Goal: Information Seeking & Learning: Find specific fact

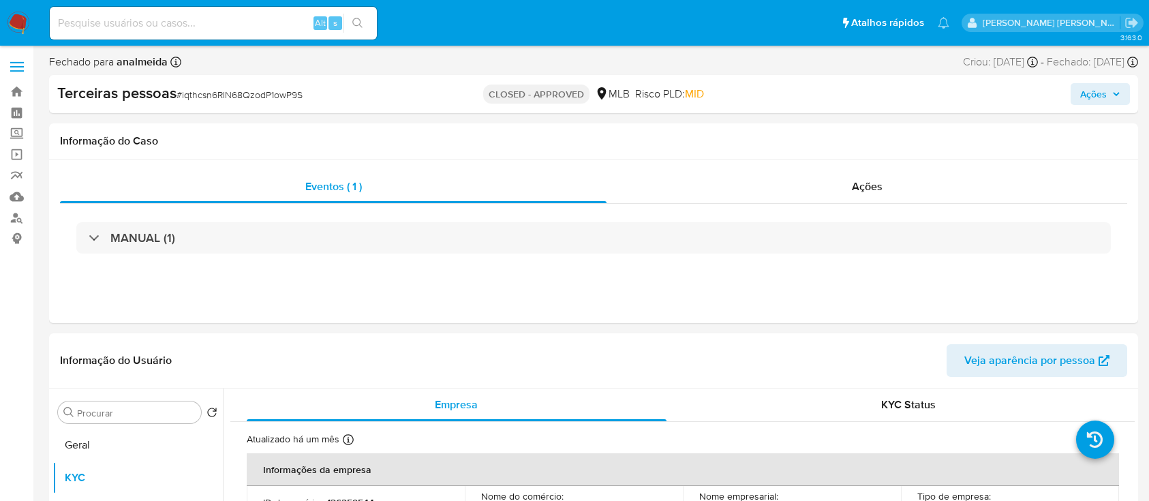
select select "10"
click at [7, 225] on link "Localizador de pessoas" at bounding box center [81, 217] width 162 height 21
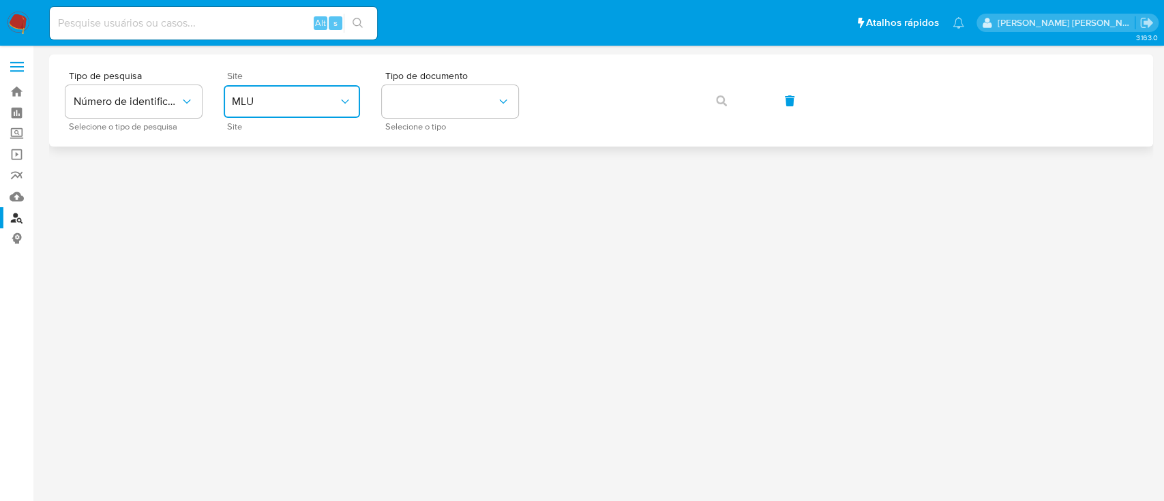
click at [331, 95] on span "MLU" at bounding box center [285, 102] width 106 height 14
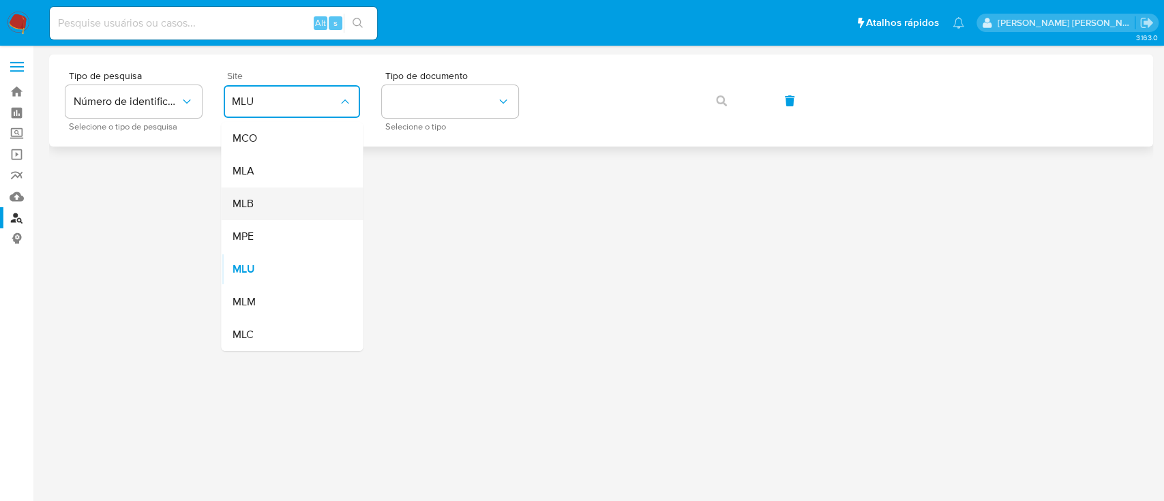
click at [276, 203] on div "MLB" at bounding box center [288, 203] width 112 height 33
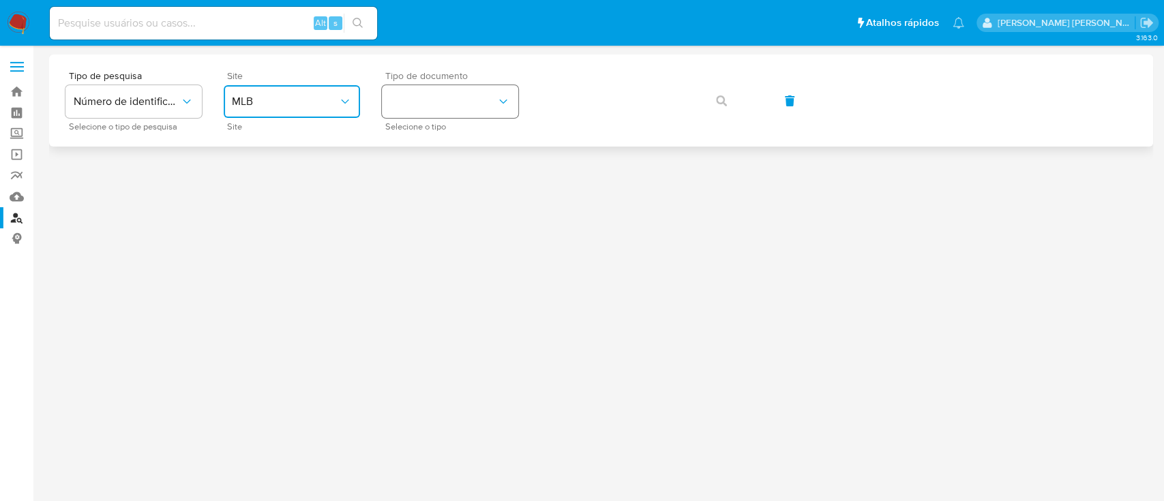
click at [408, 101] on button "identificationType" at bounding box center [450, 101] width 136 height 33
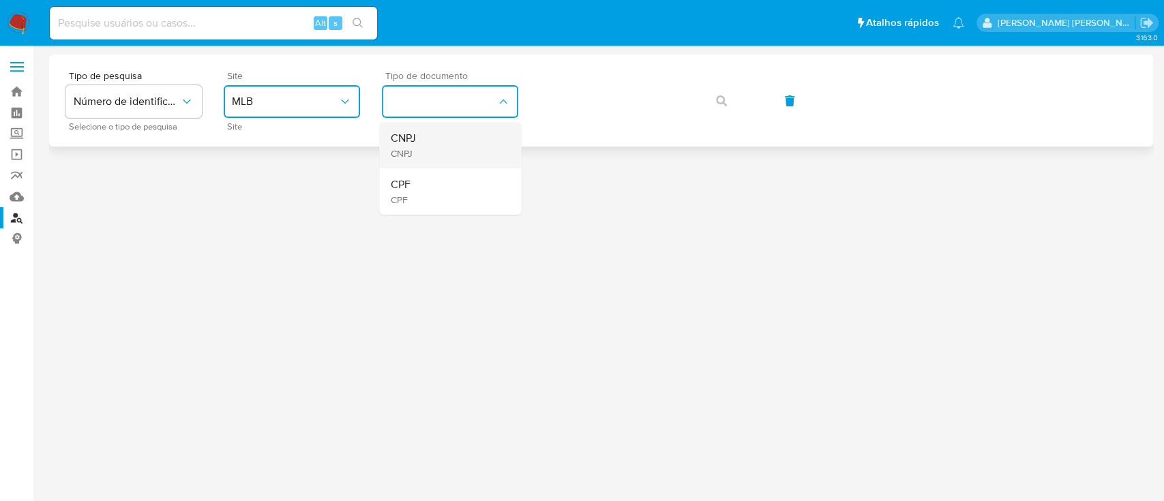
click at [406, 160] on div "CNPJ CNPJ" at bounding box center [446, 145] width 112 height 46
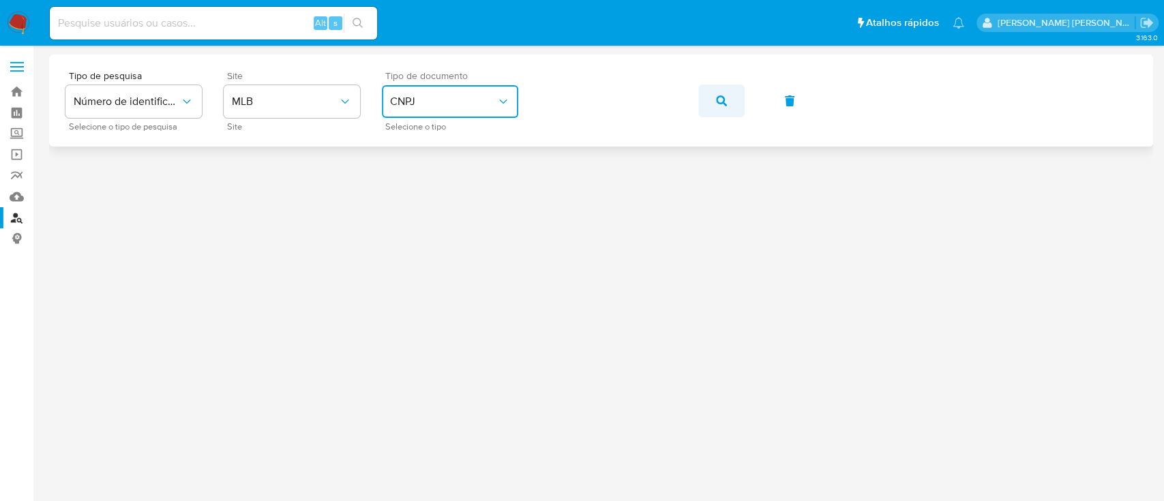
click at [731, 107] on button "button" at bounding box center [721, 101] width 46 height 33
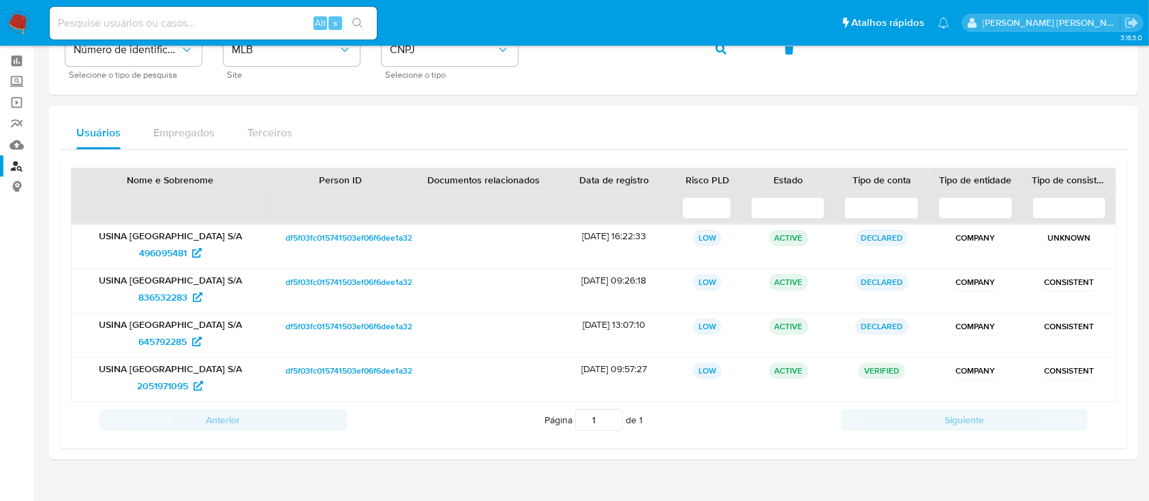
scroll to position [78, 0]
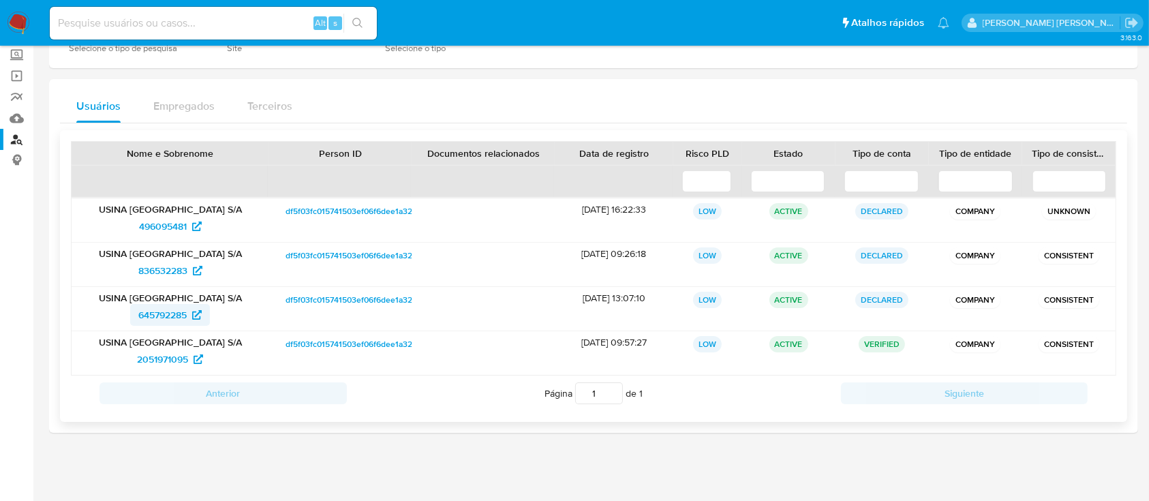
drag, startPoint x: 155, startPoint y: 277, endPoint x: 202, endPoint y: 303, distance: 54.3
click at [207, 285] on div "USINA SAO FRANCISCO S/A 836532283" at bounding box center [171, 265] width 198 height 44
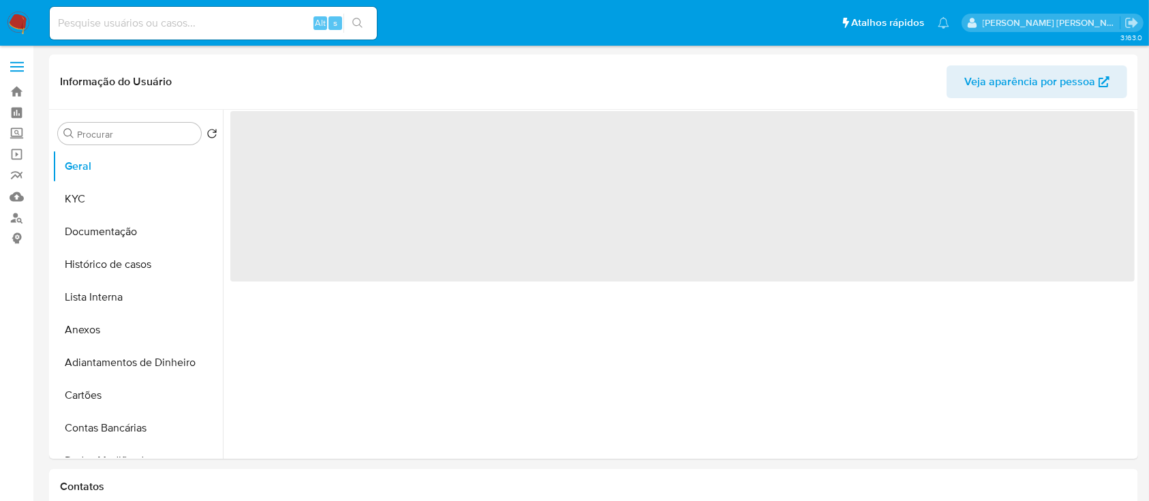
select select "10"
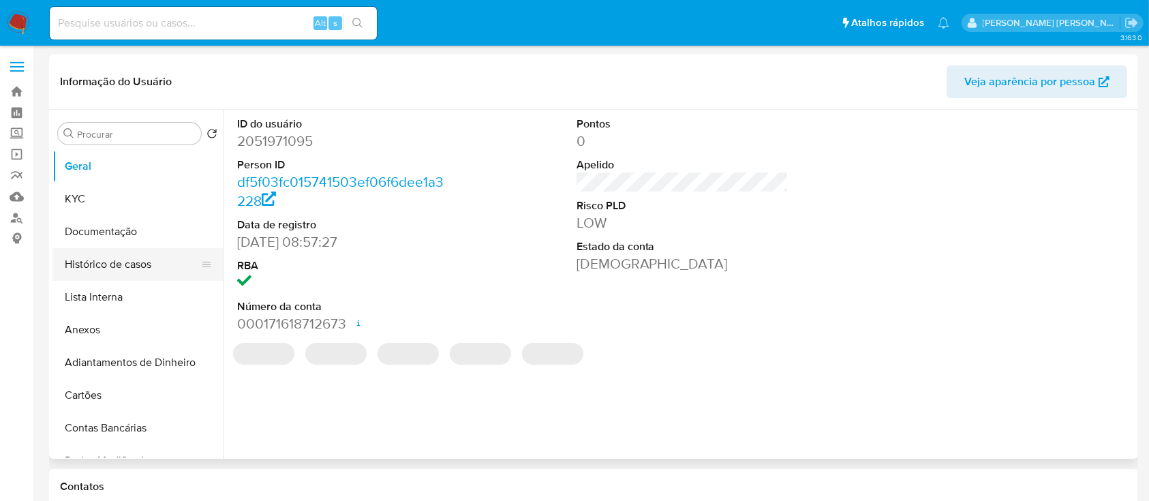
click at [127, 275] on button "Histórico de casos" at bounding box center [132, 264] width 160 height 33
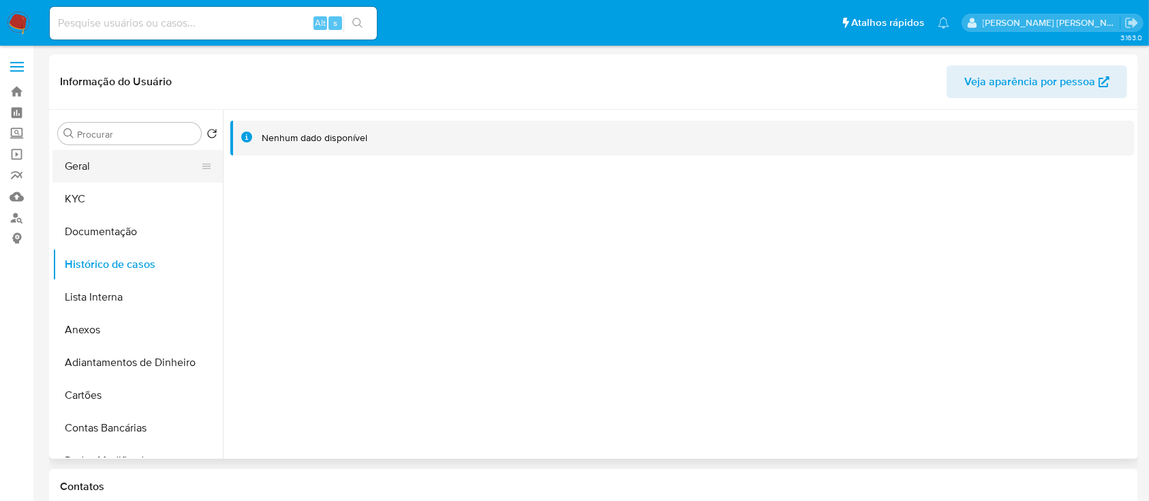
click at [159, 159] on button "Geral" at bounding box center [132, 166] width 160 height 33
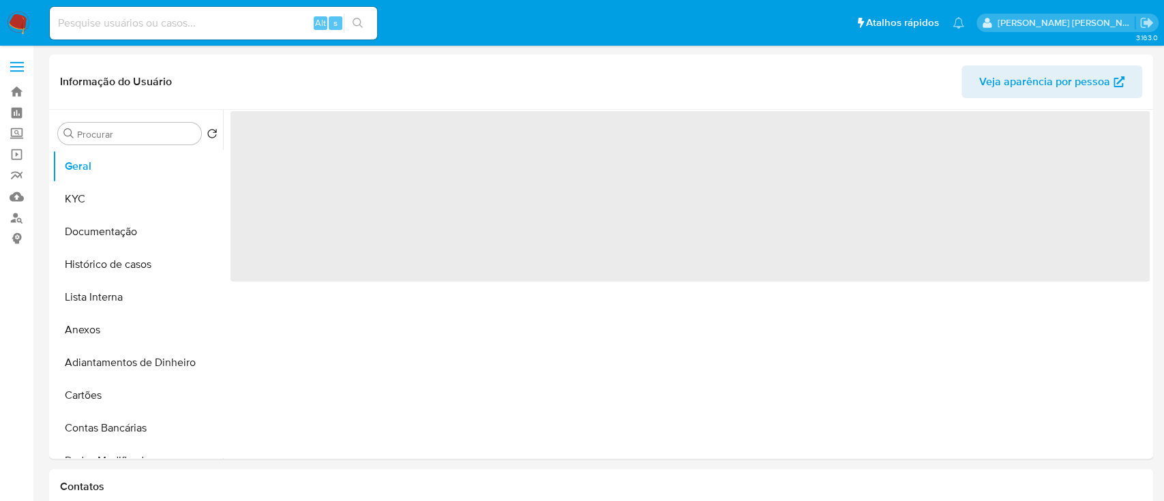
select select "10"
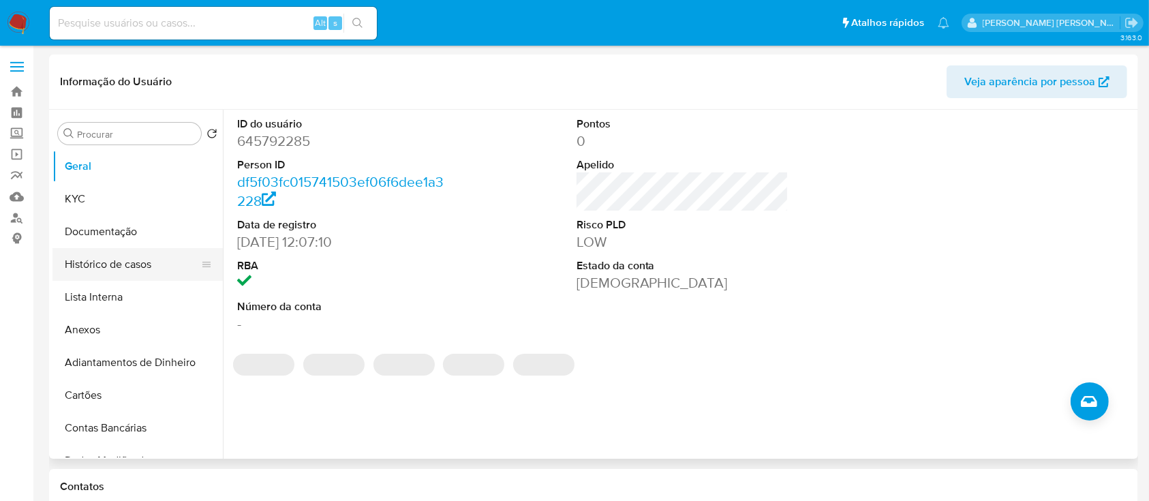
click at [121, 267] on button "Histórico de casos" at bounding box center [132, 264] width 160 height 33
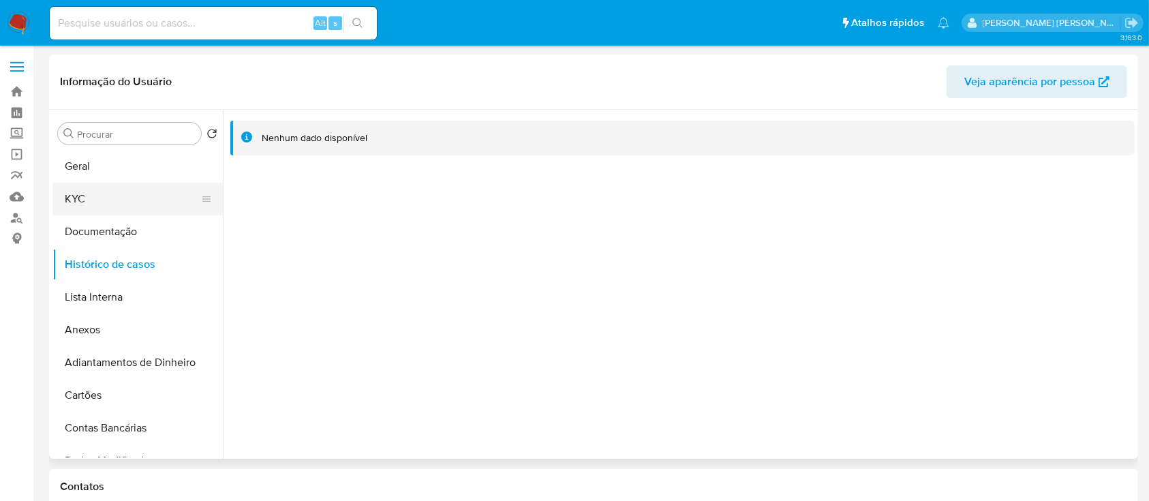
click at [65, 196] on button "KYC" at bounding box center [132, 199] width 160 height 33
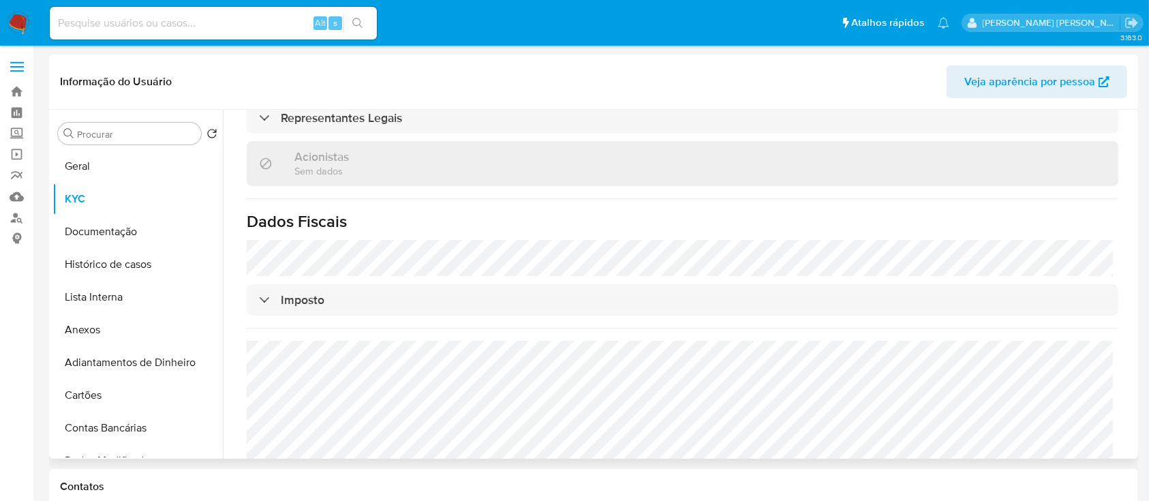
scroll to position [566, 0]
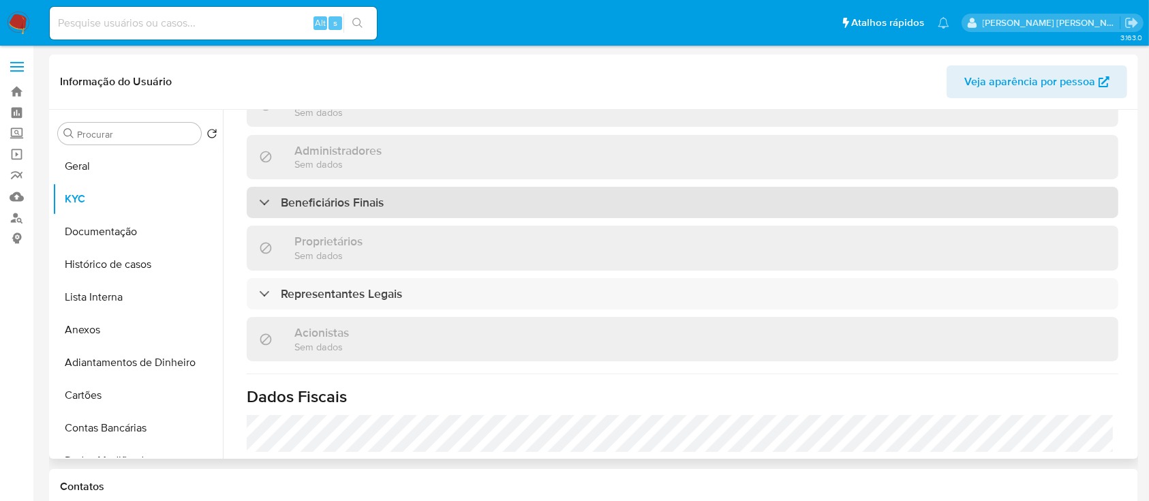
click at [480, 194] on div "Beneficiários Finais" at bounding box center [683, 202] width 872 height 31
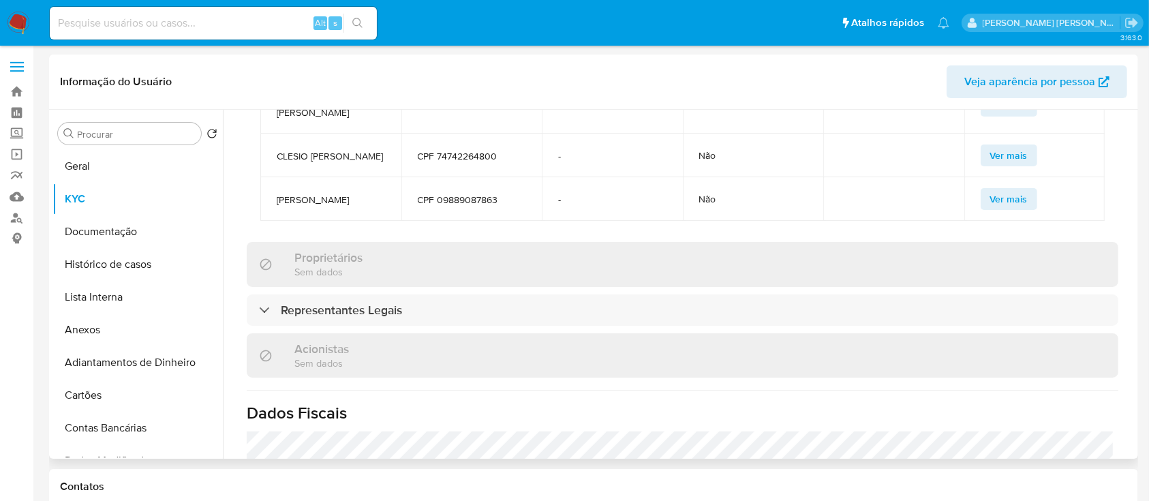
scroll to position [999, 0]
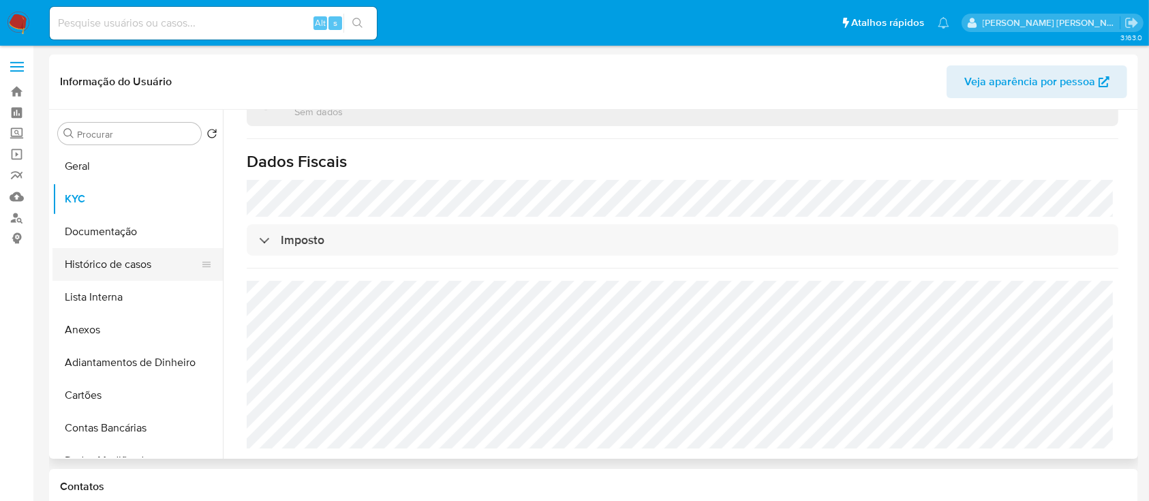
click at [127, 274] on button "Histórico de casos" at bounding box center [132, 264] width 160 height 33
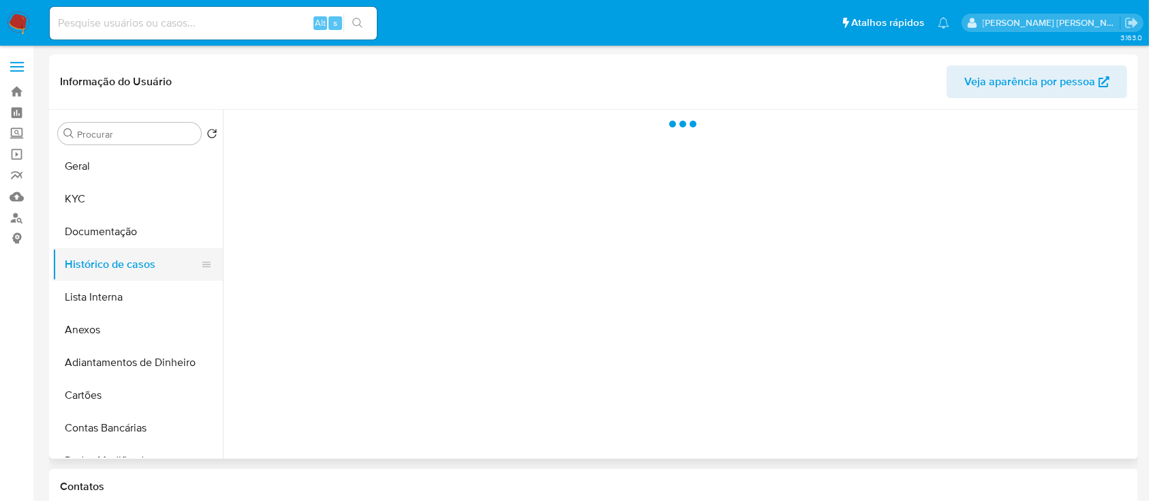
scroll to position [0, 0]
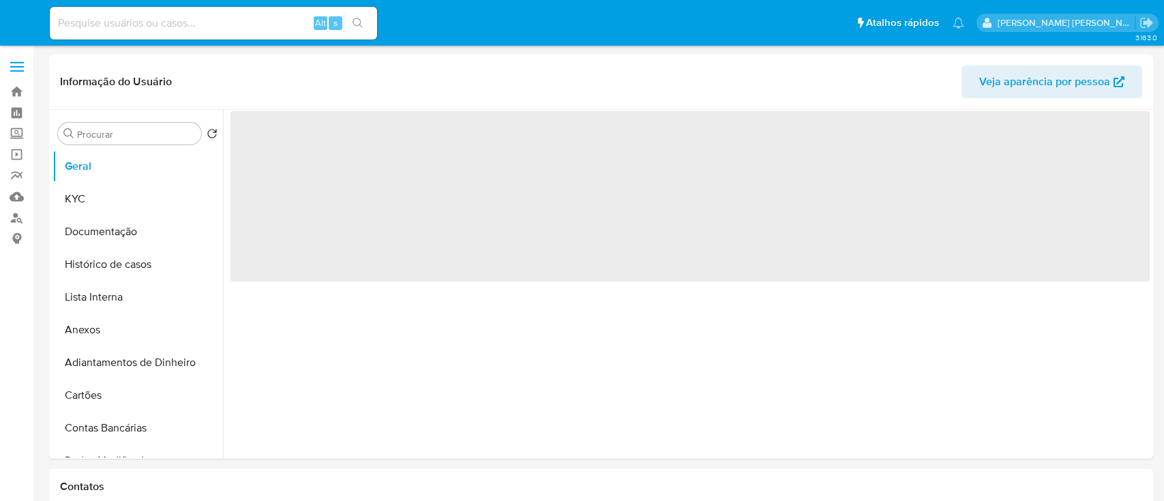
select select "10"
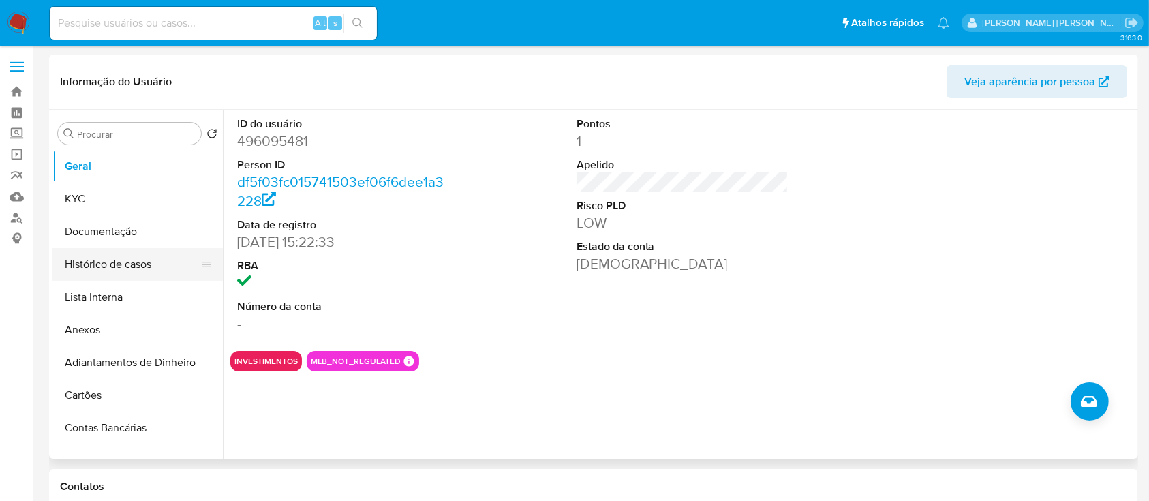
click at [128, 269] on button "Histórico de casos" at bounding box center [132, 264] width 160 height 33
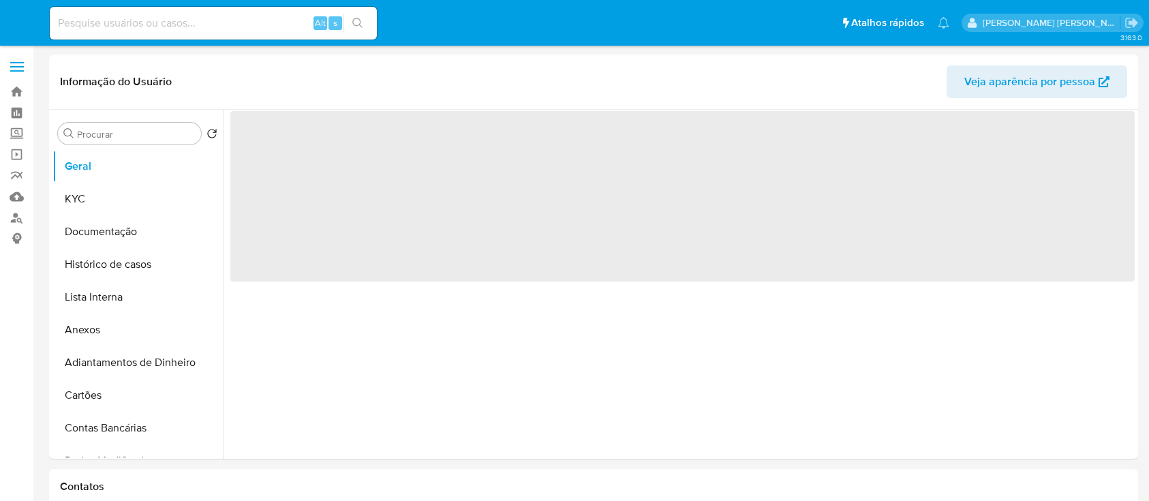
select select "10"
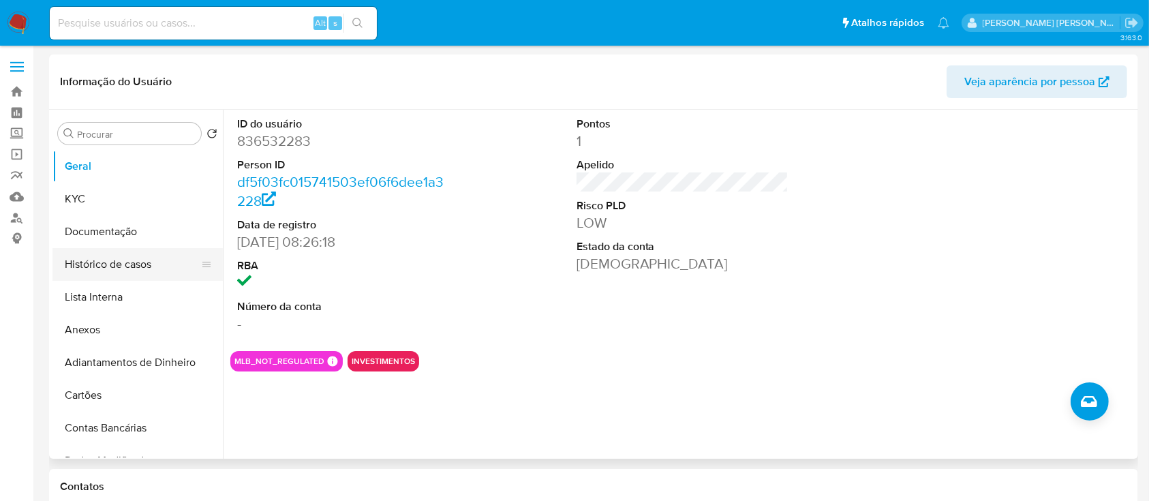
click at [137, 260] on button "Histórico de casos" at bounding box center [132, 264] width 160 height 33
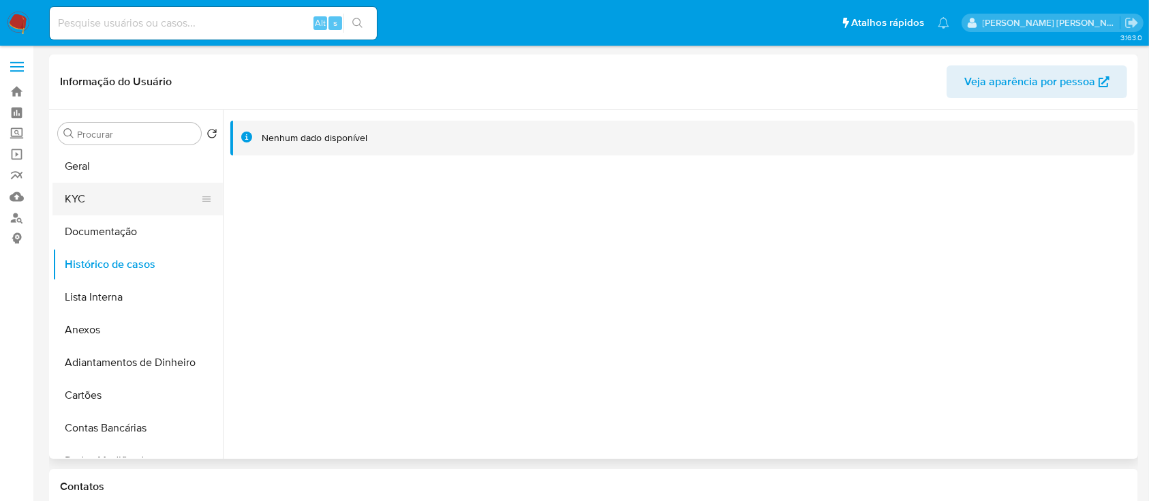
click at [140, 198] on button "KYC" at bounding box center [132, 199] width 160 height 33
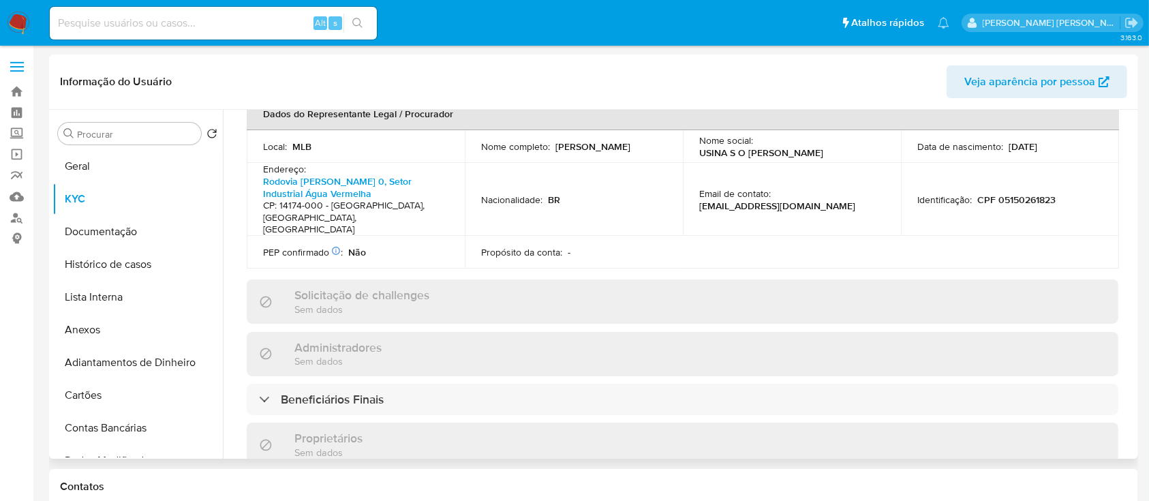
scroll to position [309, 0]
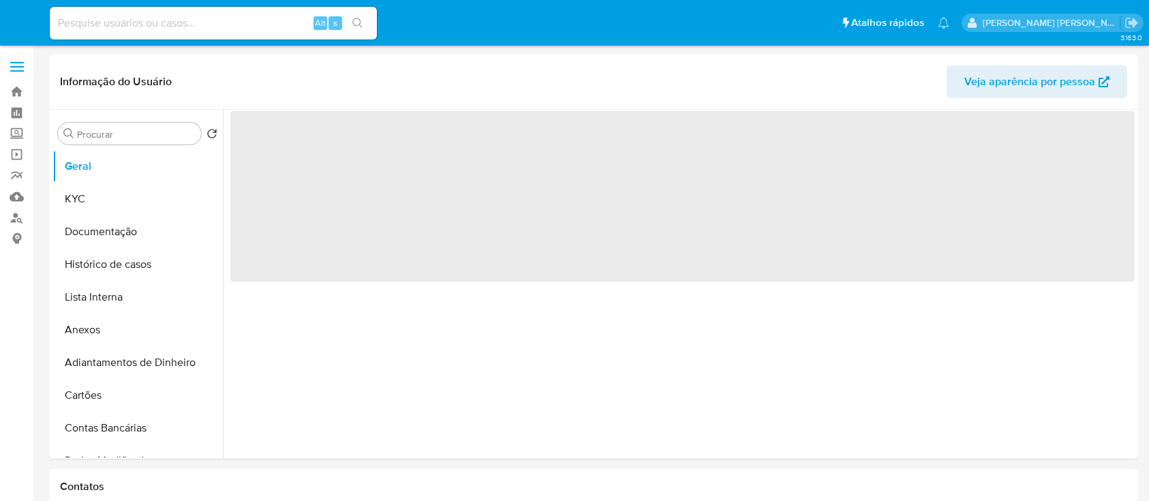
select select "10"
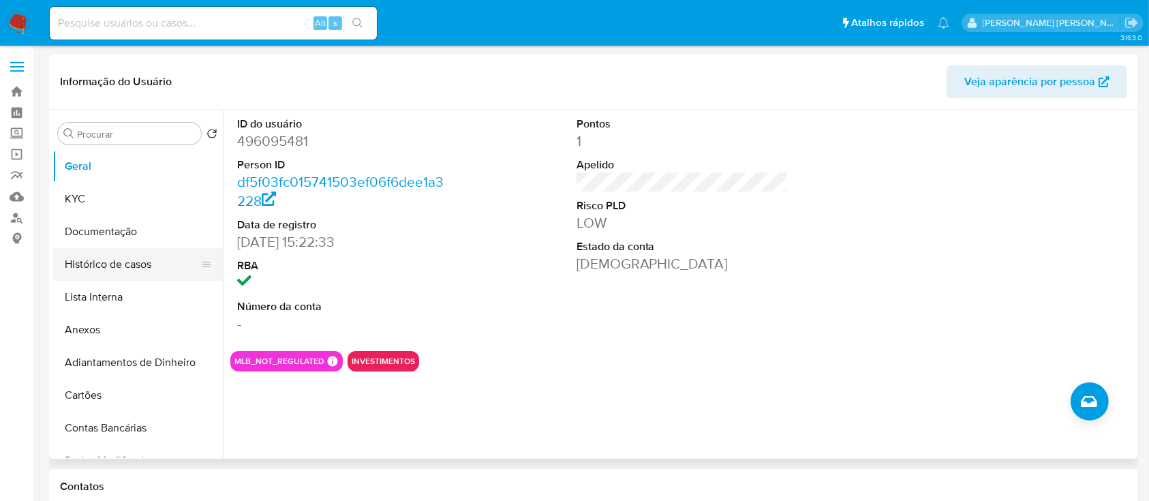
click at [125, 269] on button "Histórico de casos" at bounding box center [132, 264] width 160 height 33
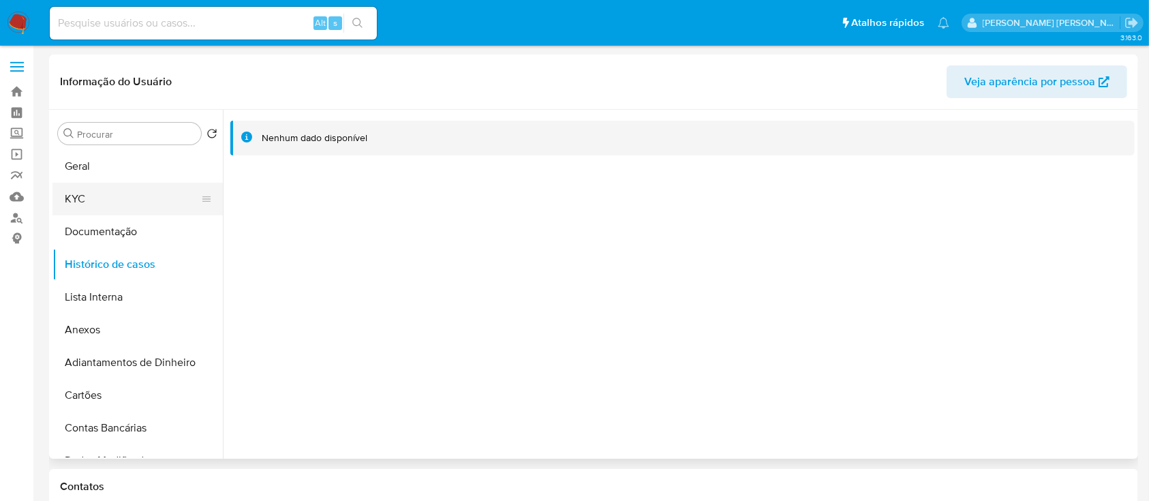
click at [68, 193] on button "KYC" at bounding box center [132, 199] width 160 height 33
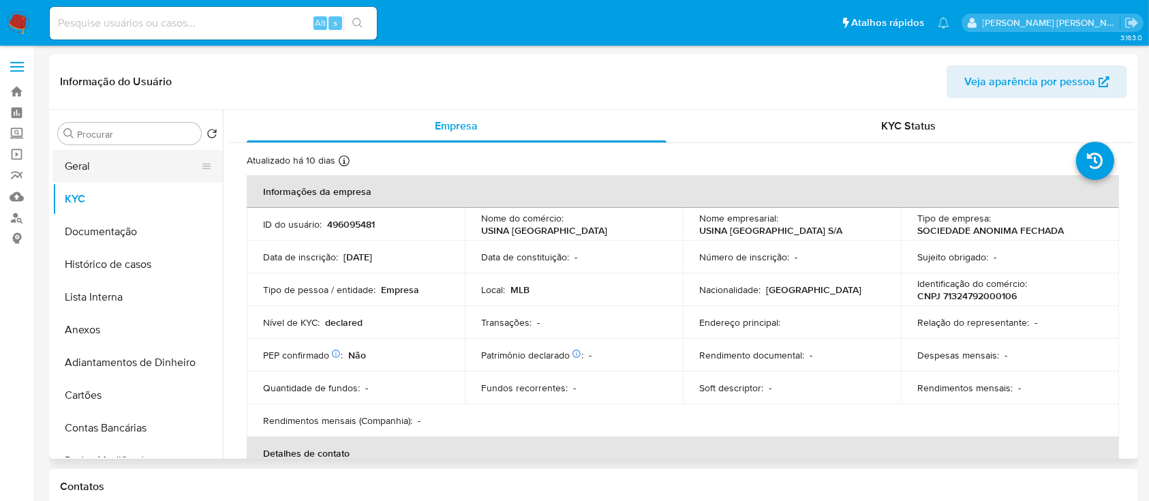
click at [85, 166] on button "Geral" at bounding box center [132, 166] width 160 height 33
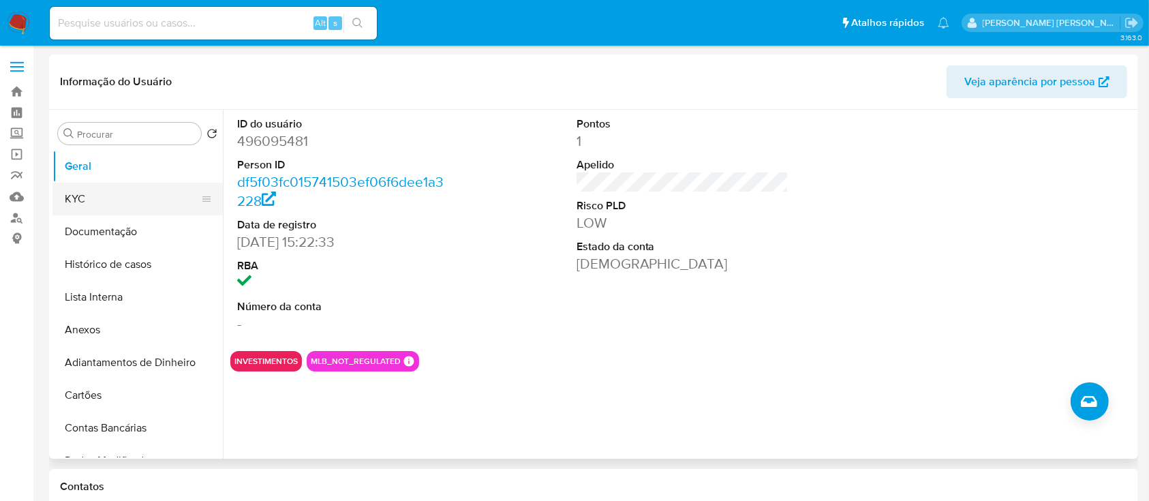
click at [93, 205] on button "KYC" at bounding box center [132, 199] width 160 height 33
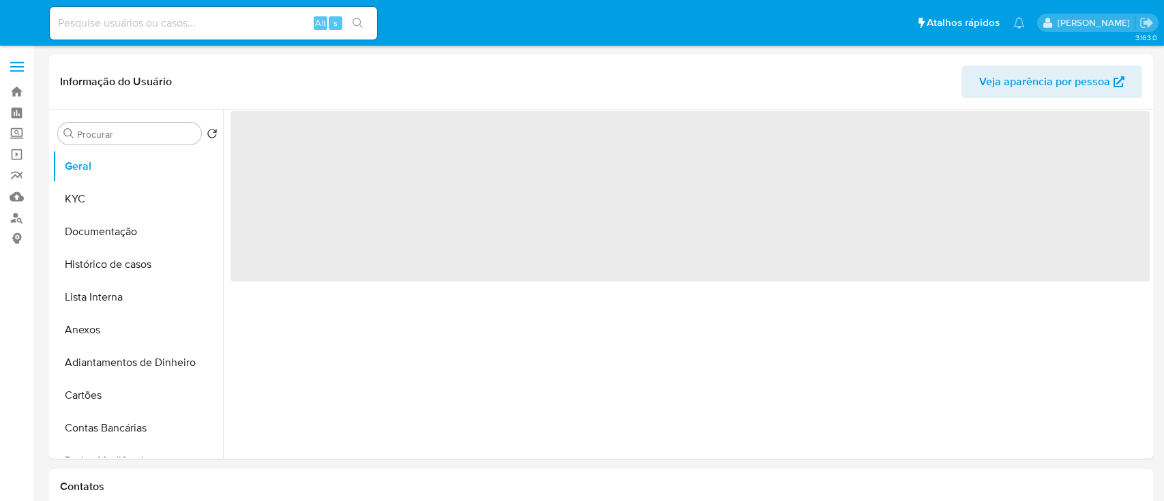
select select "10"
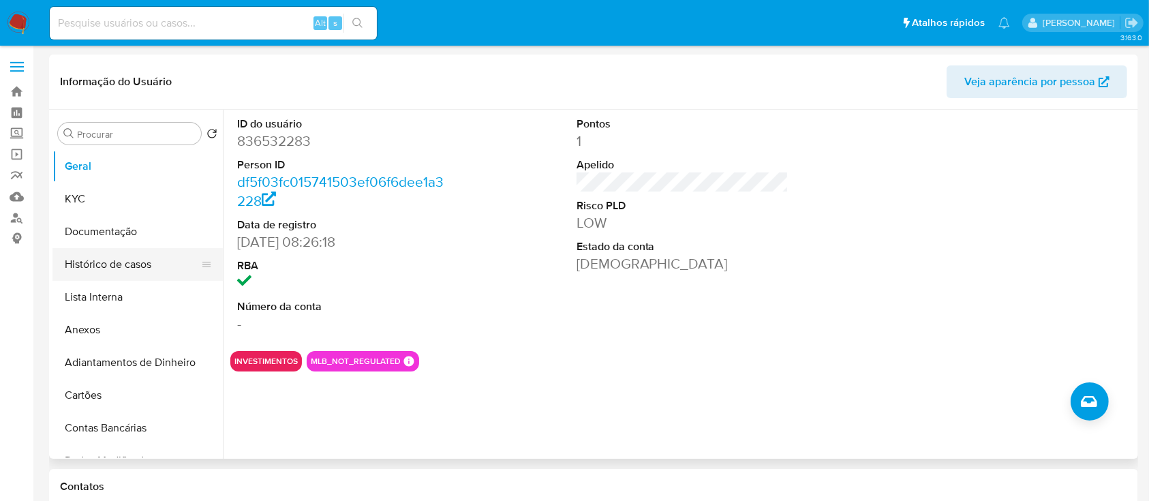
click at [126, 267] on button "Histórico de casos" at bounding box center [132, 264] width 160 height 33
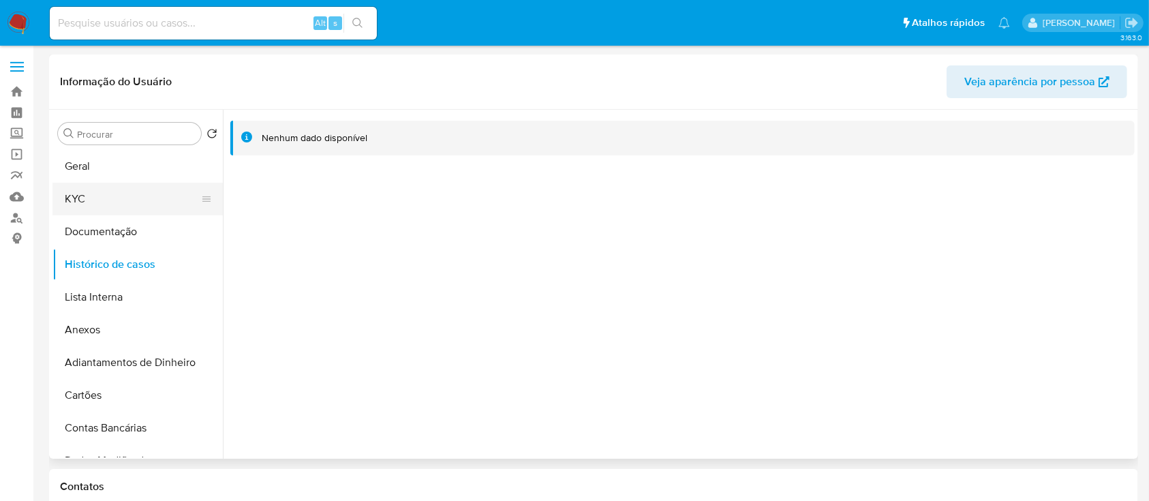
click at [111, 186] on button "KYC" at bounding box center [132, 199] width 160 height 33
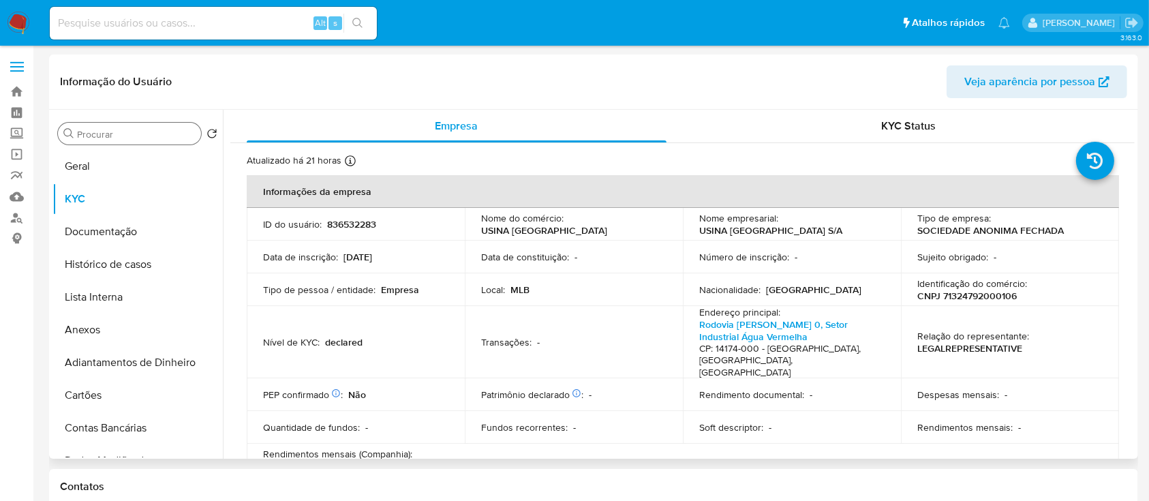
drag, startPoint x: 121, startPoint y: 165, endPoint x: 190, endPoint y: 129, distance: 77.7
click at [122, 164] on button "Geral" at bounding box center [137, 166] width 170 height 33
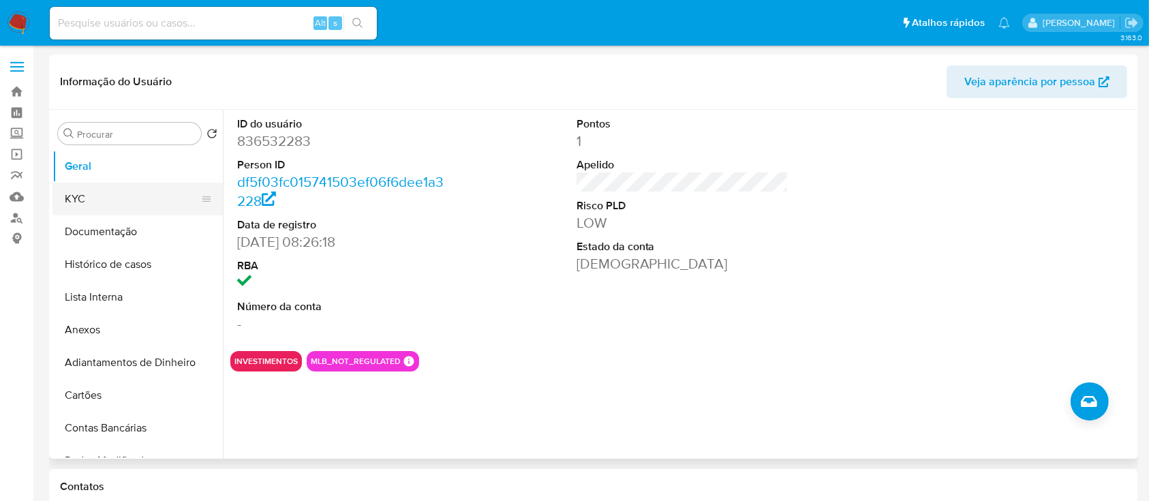
click at [151, 184] on button "KYC" at bounding box center [132, 199] width 160 height 33
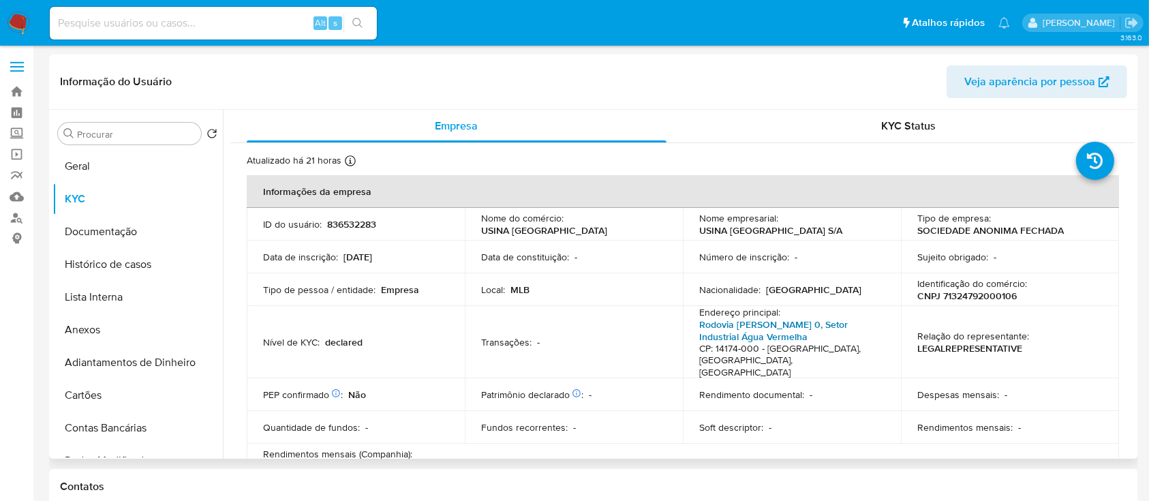
click at [793, 327] on link "Rodovia Carlos Tonanni 0, Setor Industrial Água Vermelha" at bounding box center [773, 331] width 149 height 26
click at [956, 303] on td "Identificação do comércio : CNPJ 71324792000106" at bounding box center [1010, 289] width 218 height 33
click at [965, 294] on p "CNPJ 71324792000106" at bounding box center [967, 296] width 100 height 12
copy p "71324792000106"
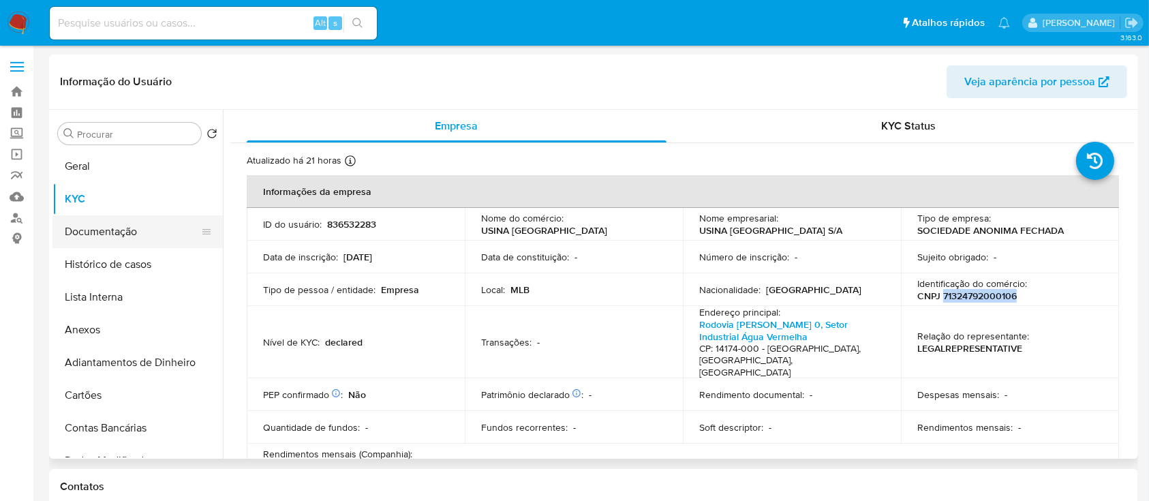
click at [157, 243] on button "Documentação" at bounding box center [132, 231] width 160 height 33
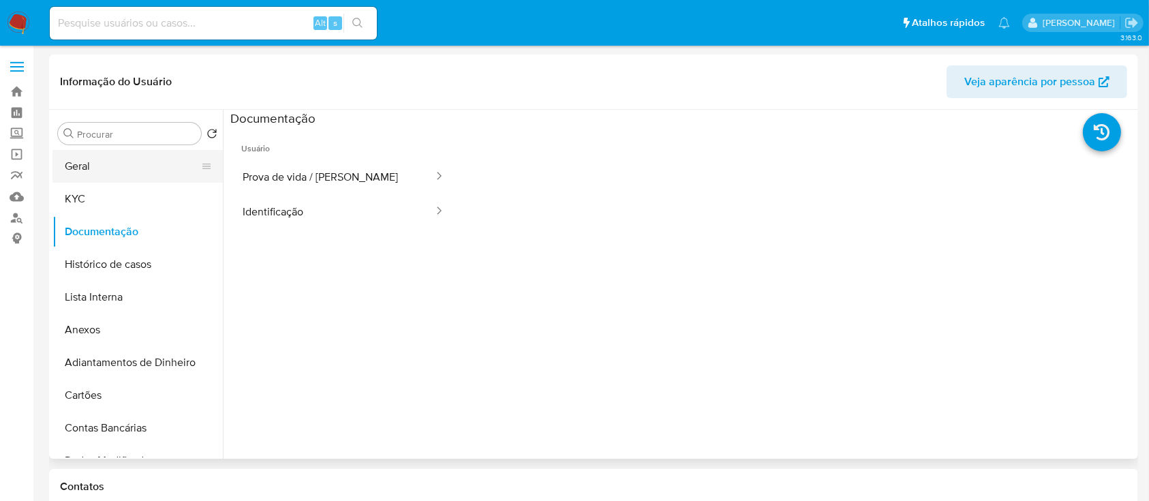
click at [154, 173] on button "Geral" at bounding box center [132, 166] width 160 height 33
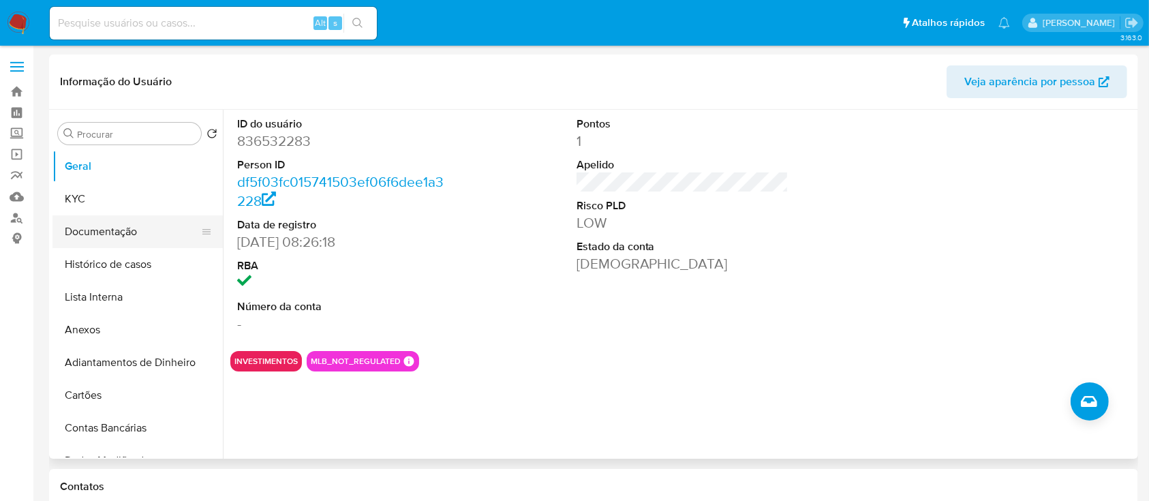
click at [144, 234] on button "Documentação" at bounding box center [132, 231] width 160 height 33
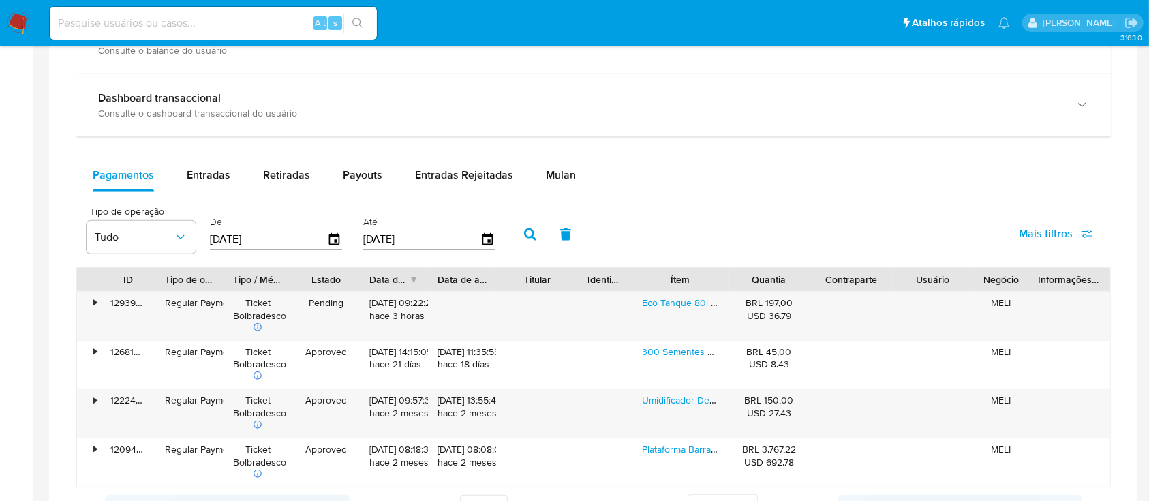
scroll to position [818, 0]
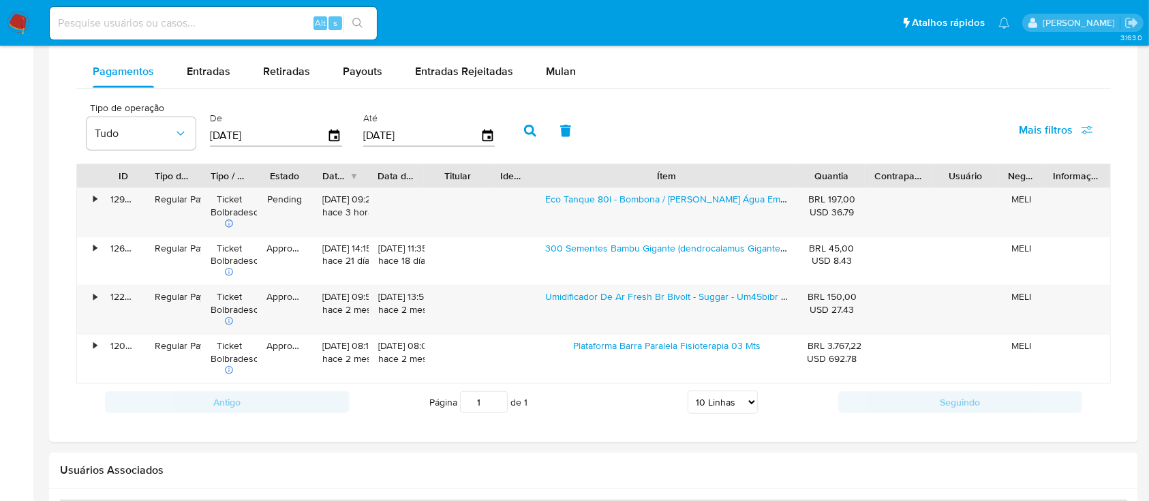
drag, startPoint x: 720, startPoint y: 174, endPoint x: 887, endPoint y: 187, distance: 167.5
click at [887, 187] on div "ID Tipo de operação Tipo / Método Estado Data de criação Data de aprovação Titu…" at bounding box center [593, 175] width 1033 height 23
click at [233, 74] on button "Entradas" at bounding box center [208, 71] width 76 height 33
select select "10"
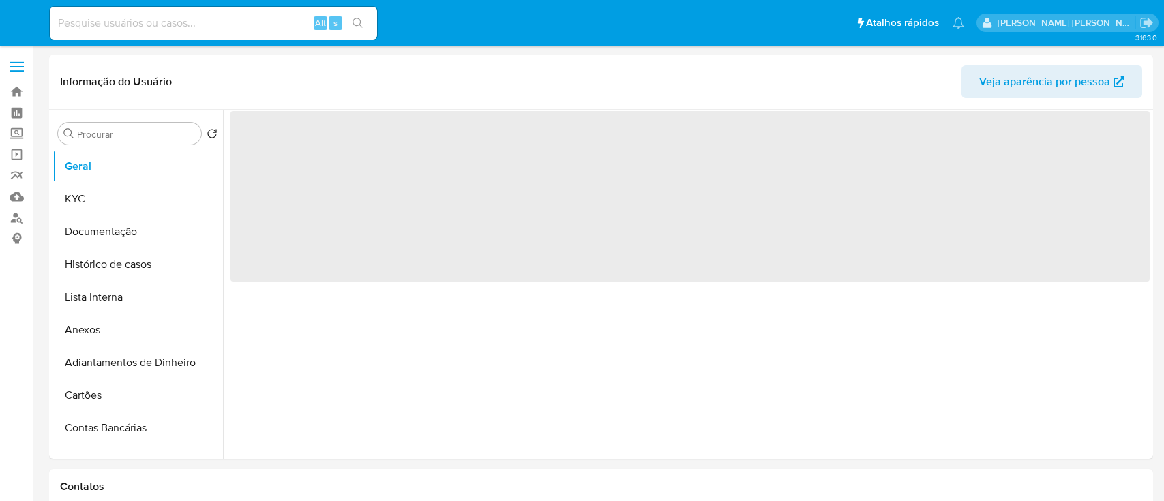
select select "10"
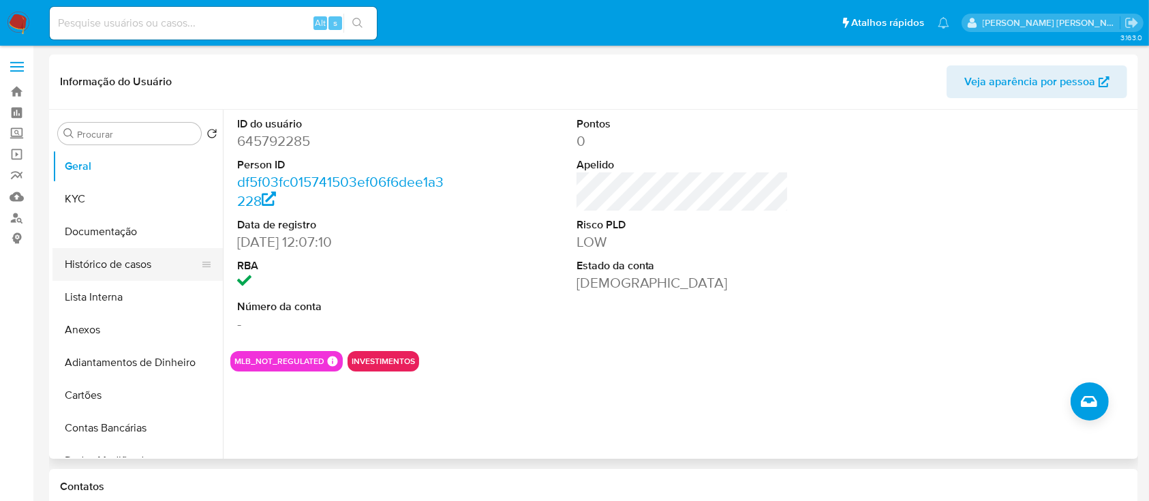
click at [106, 270] on button "Histórico de casos" at bounding box center [132, 264] width 160 height 33
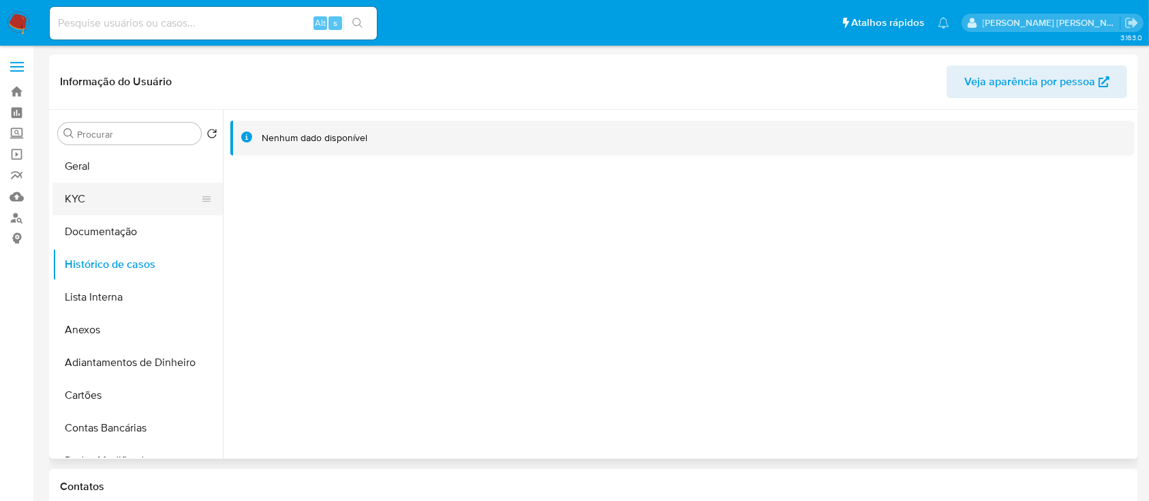
click at [65, 189] on button "KYC" at bounding box center [132, 199] width 160 height 33
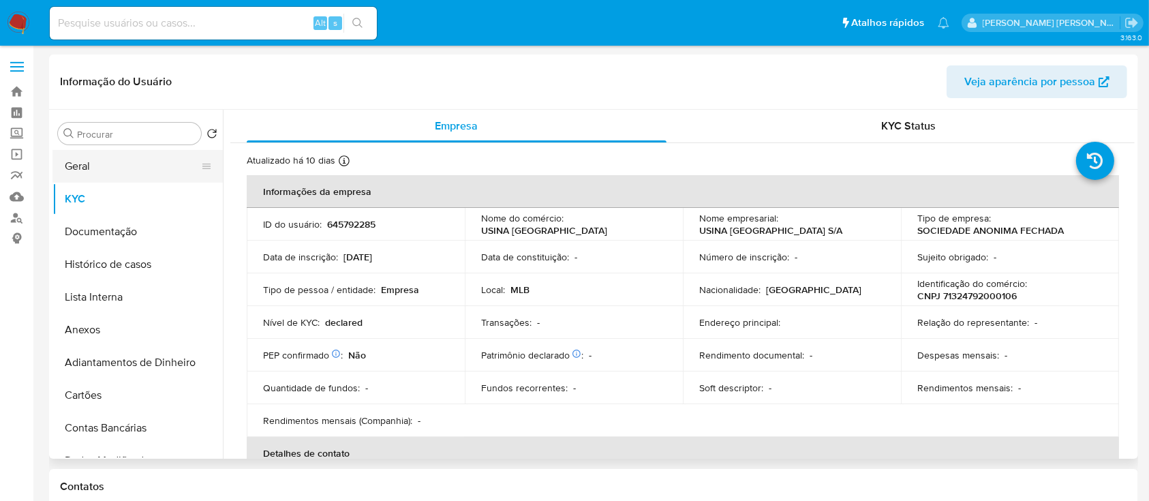
click at [141, 177] on button "Geral" at bounding box center [132, 166] width 160 height 33
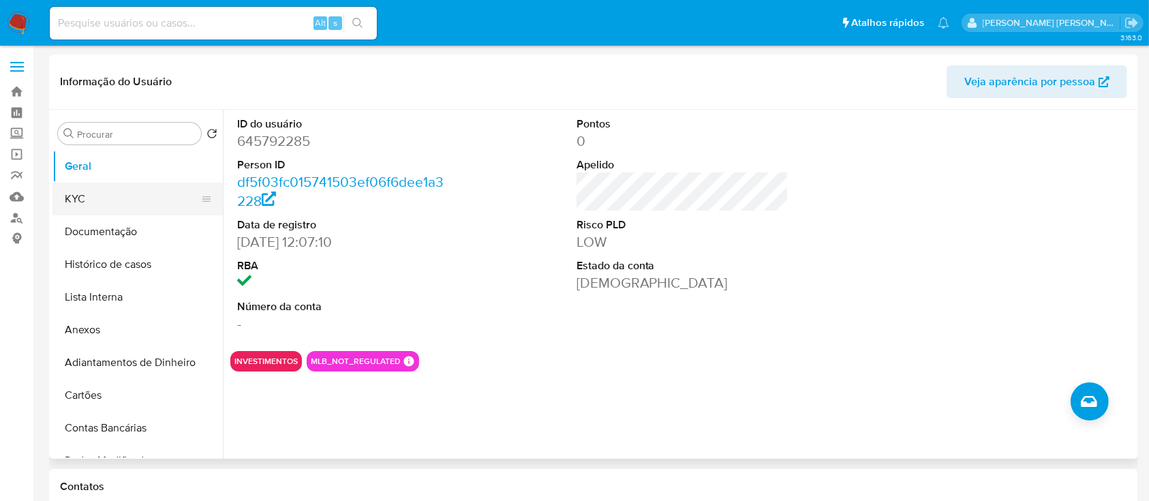
click at [119, 198] on button "KYC" at bounding box center [132, 199] width 160 height 33
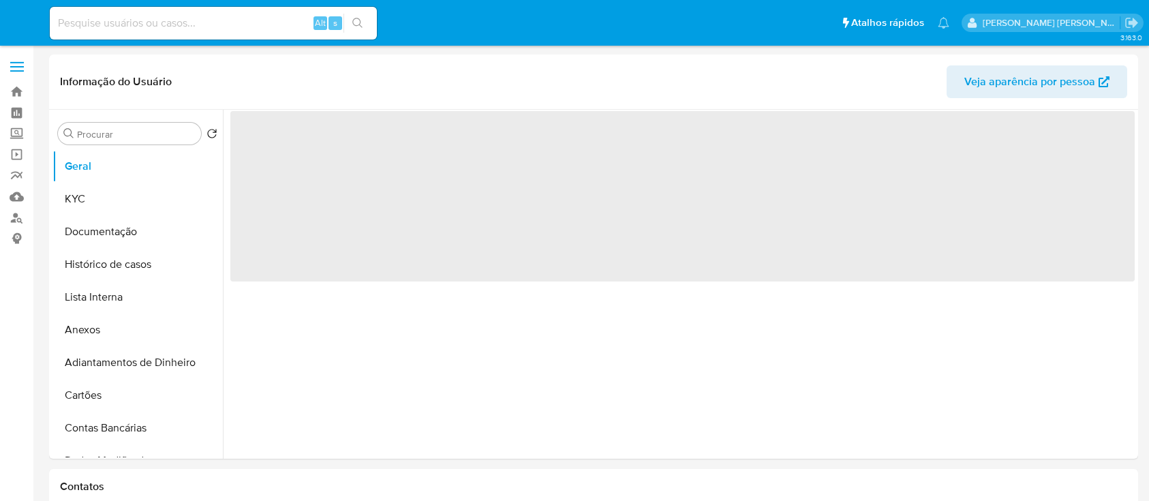
select select "10"
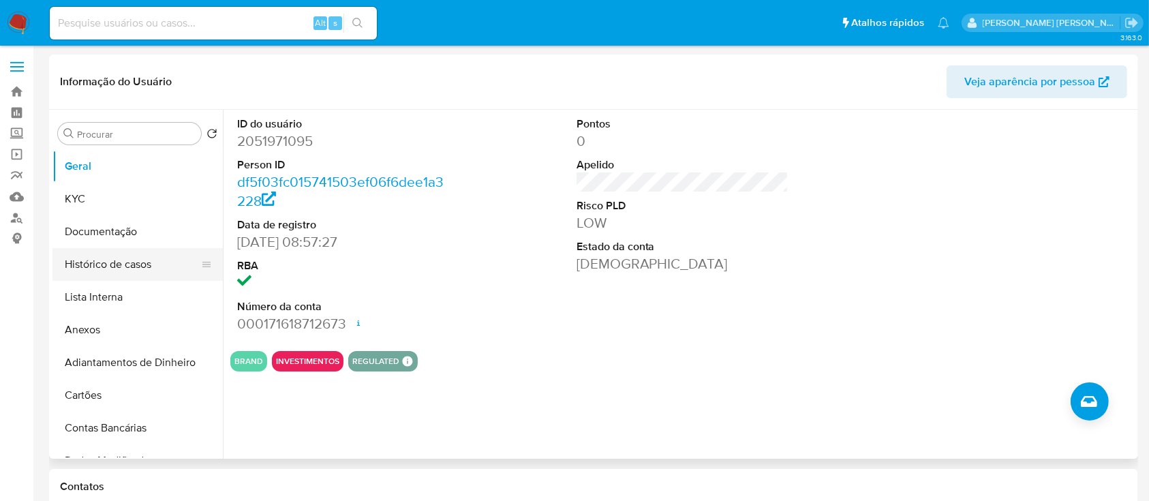
click at [136, 258] on button "Histórico de casos" at bounding box center [132, 264] width 160 height 33
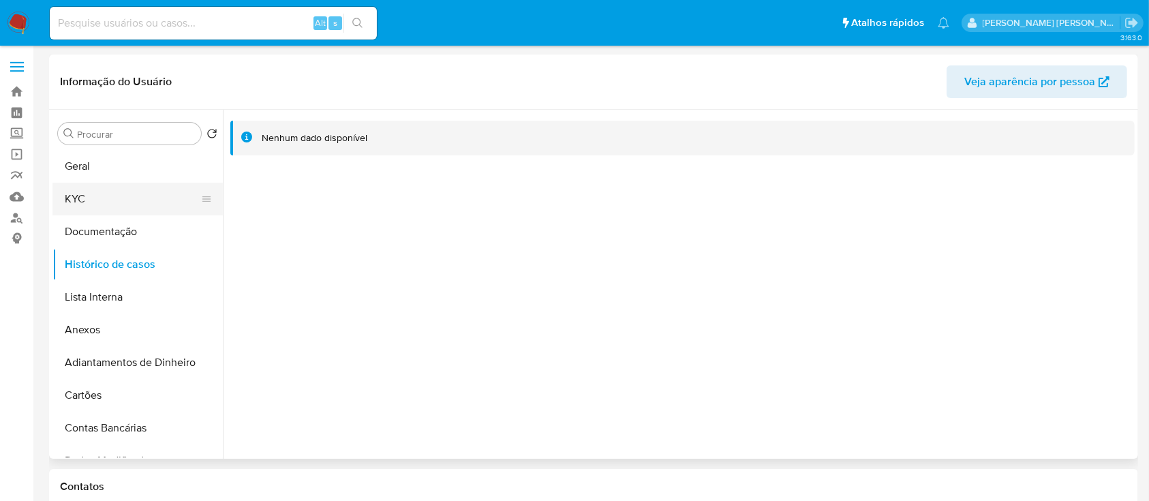
click at [82, 200] on button "KYC" at bounding box center [132, 199] width 160 height 33
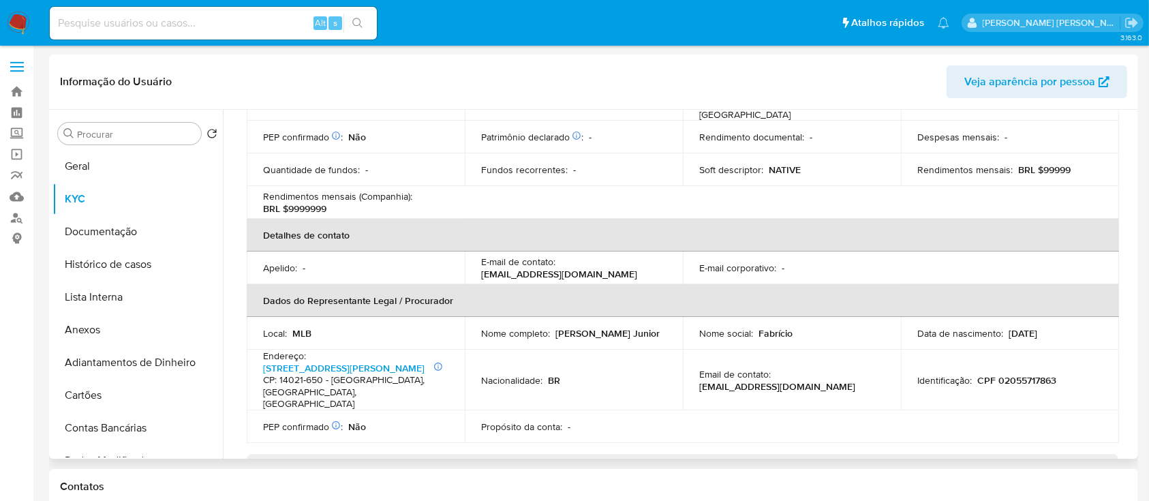
scroll to position [363, 0]
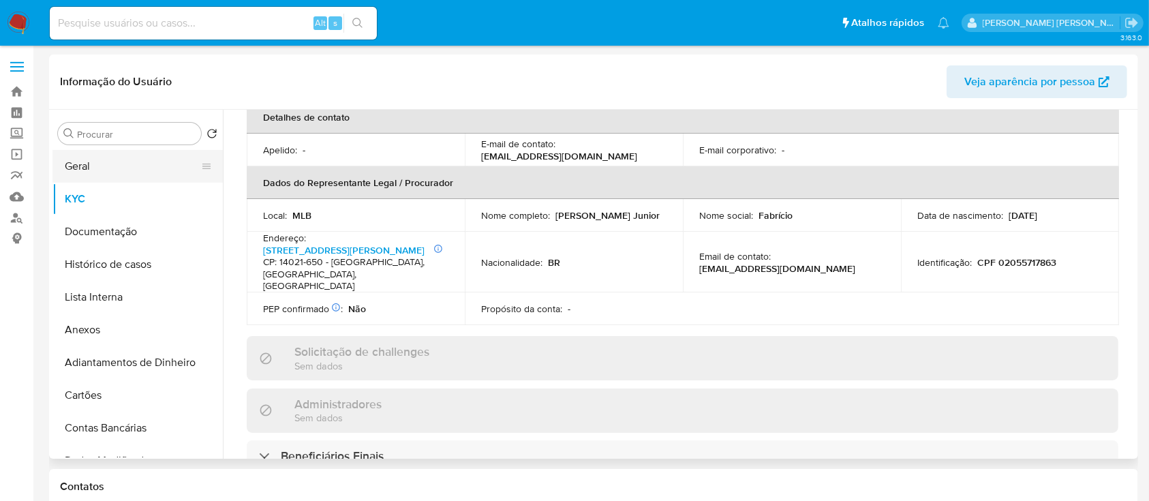
click at [65, 161] on button "Geral" at bounding box center [132, 166] width 160 height 33
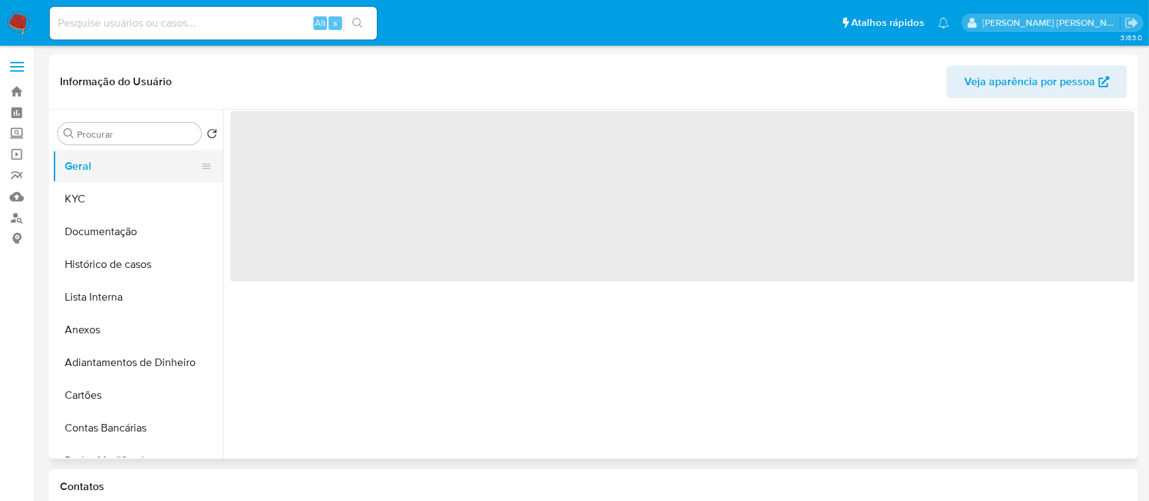
scroll to position [0, 0]
select select "10"
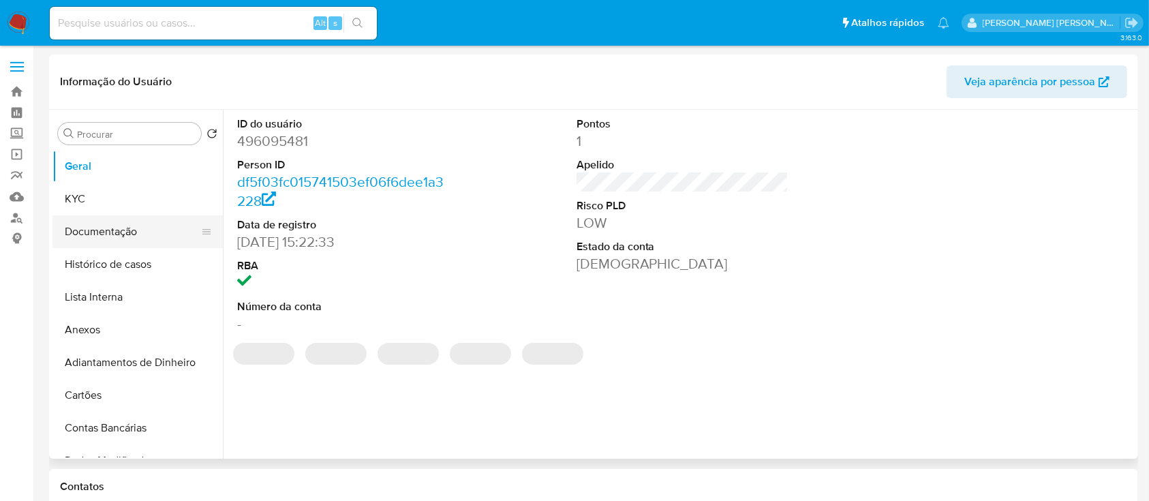
click at [126, 221] on button "Documentação" at bounding box center [132, 231] width 160 height 33
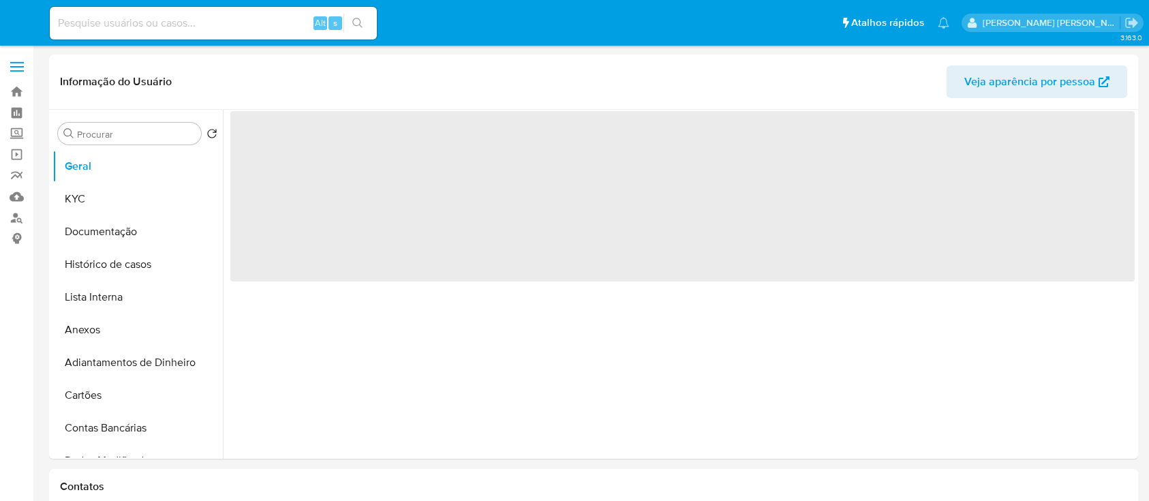
select select "10"
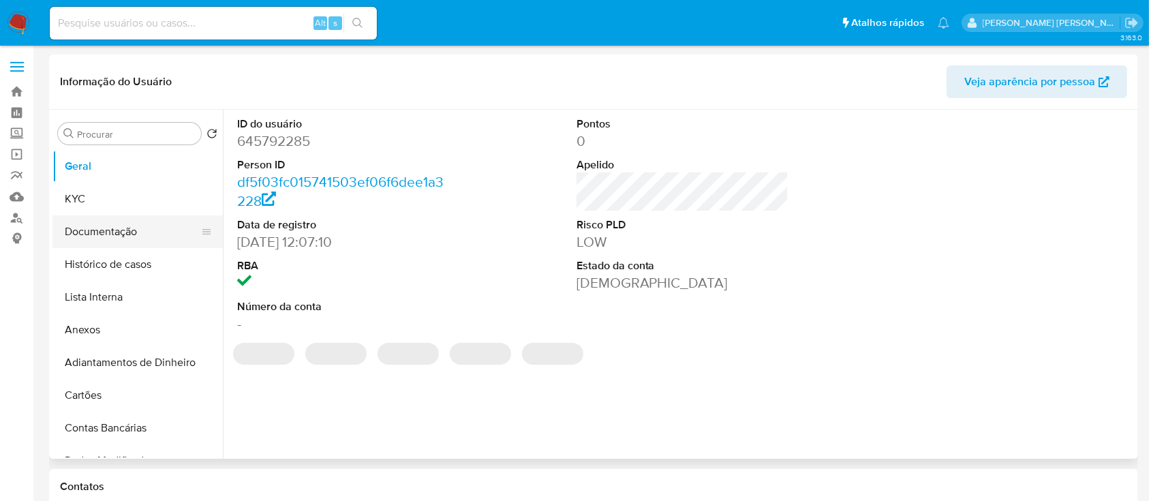
click at [128, 237] on button "Documentação" at bounding box center [132, 231] width 160 height 33
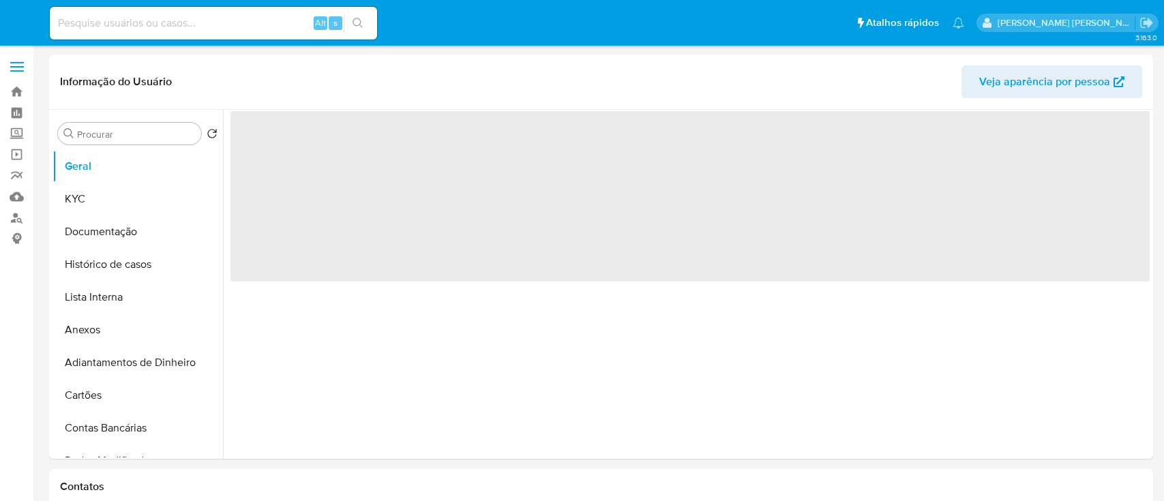
select select "10"
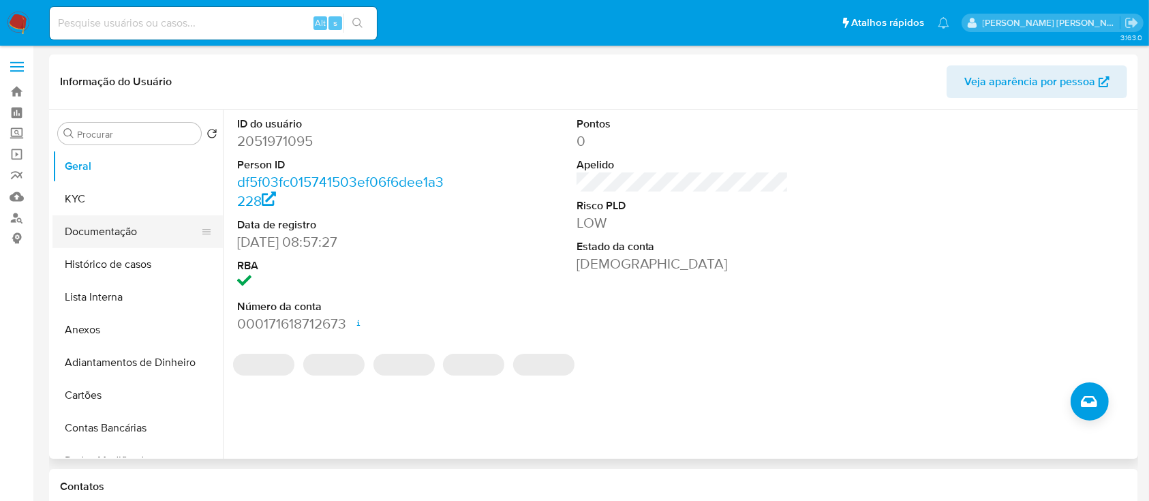
click at [120, 236] on button "Documentação" at bounding box center [132, 231] width 160 height 33
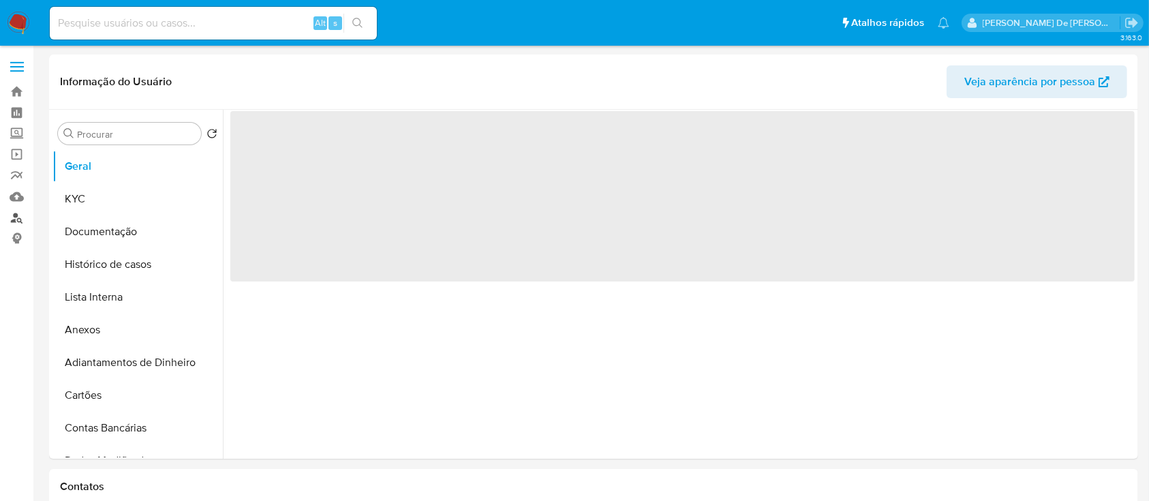
click at [22, 219] on link "Localizador de pessoas" at bounding box center [81, 217] width 162 height 21
select select "10"
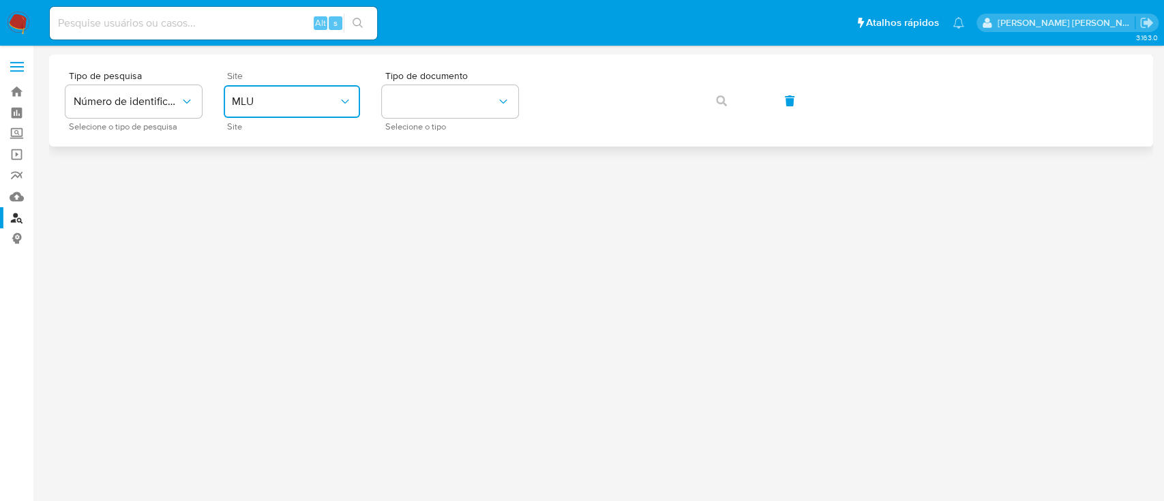
click at [256, 93] on button "MLU" at bounding box center [292, 101] width 136 height 33
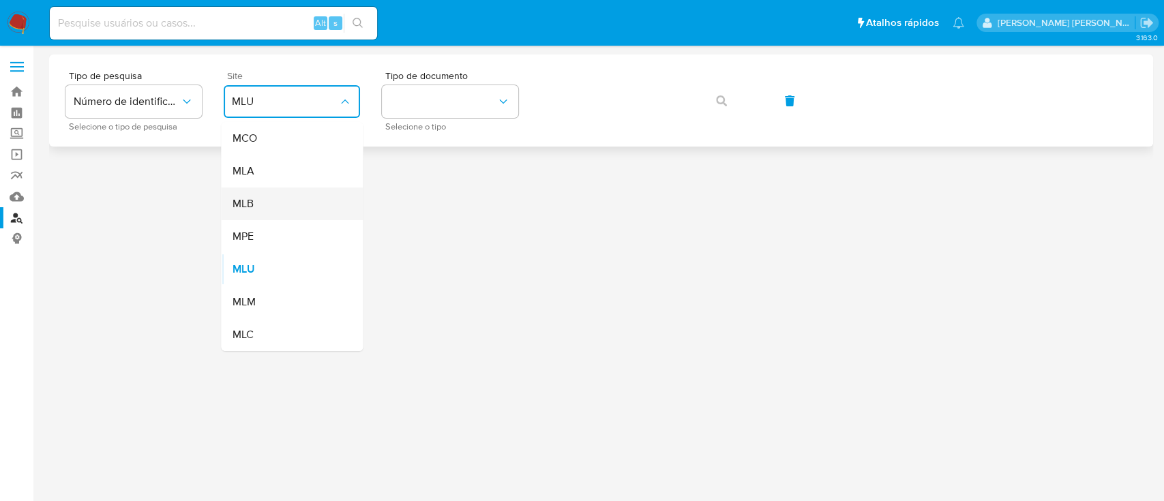
click at [288, 199] on div "MLB" at bounding box center [288, 203] width 112 height 33
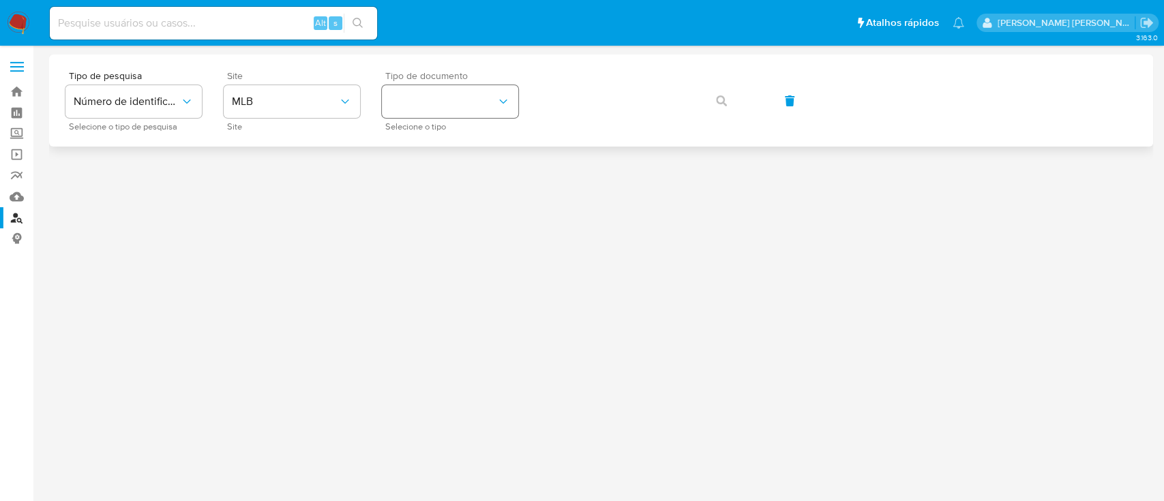
drag, startPoint x: 430, startPoint y: 130, endPoint x: 449, endPoint y: 105, distance: 31.2
click at [431, 130] on span "Selecione o tipo" at bounding box center [453, 126] width 136 height 7
click at [449, 104] on button "identificationType" at bounding box center [450, 101] width 136 height 33
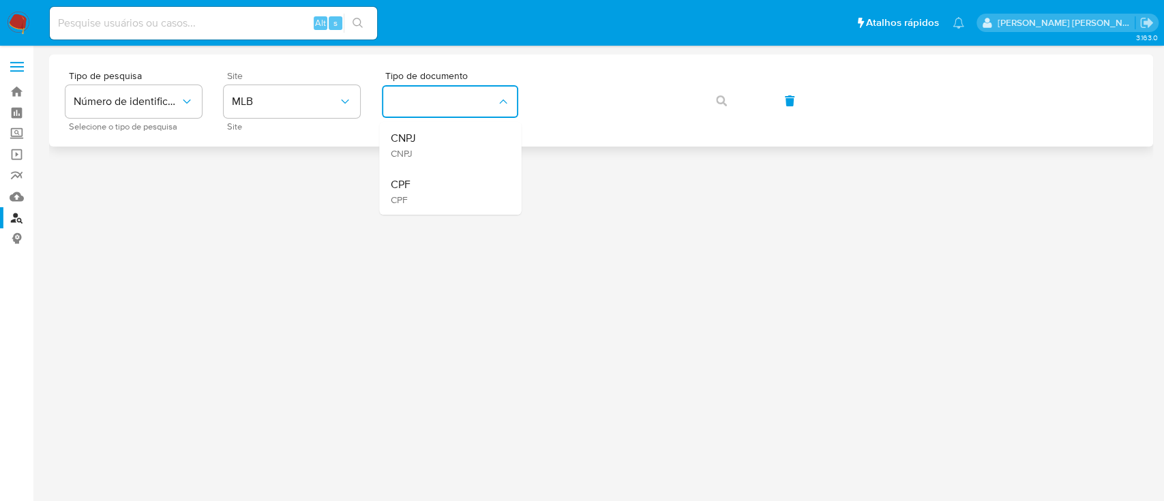
drag, startPoint x: 435, startPoint y: 142, endPoint x: 464, endPoint y: 140, distance: 28.8
click at [435, 143] on div "CNPJ CNPJ" at bounding box center [446, 145] width 112 height 46
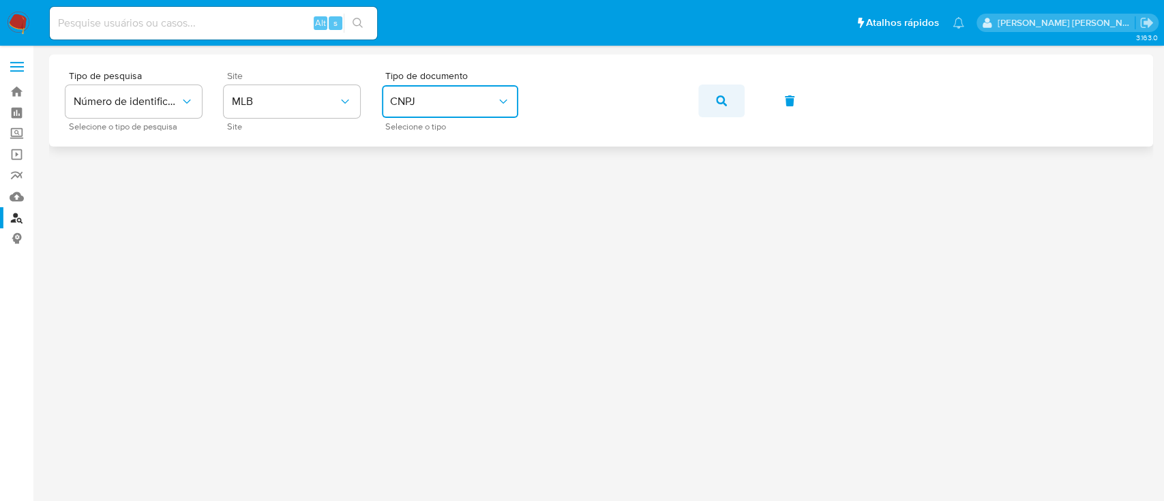
click at [716, 97] on icon "button" at bounding box center [721, 100] width 11 height 11
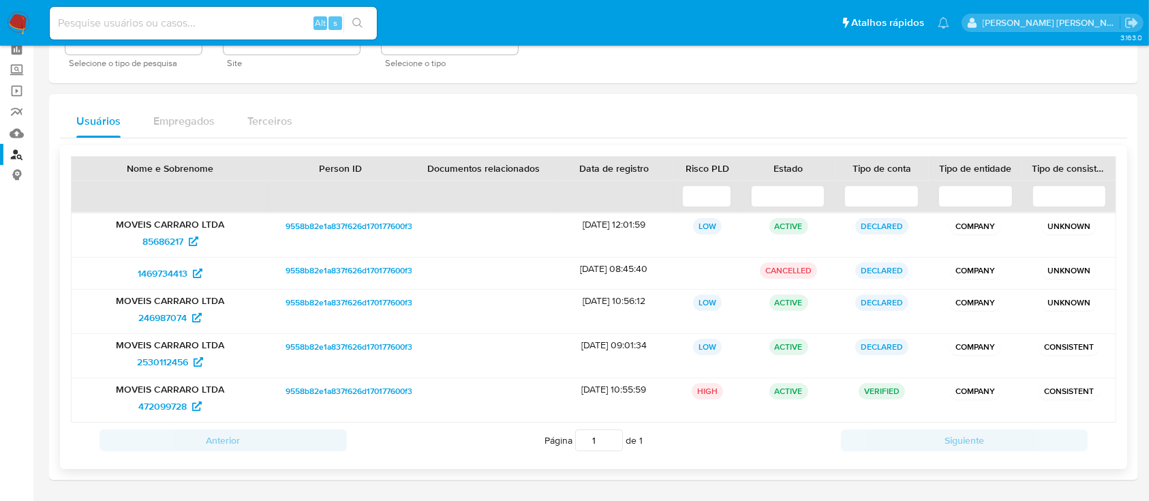
scroll to position [91, 0]
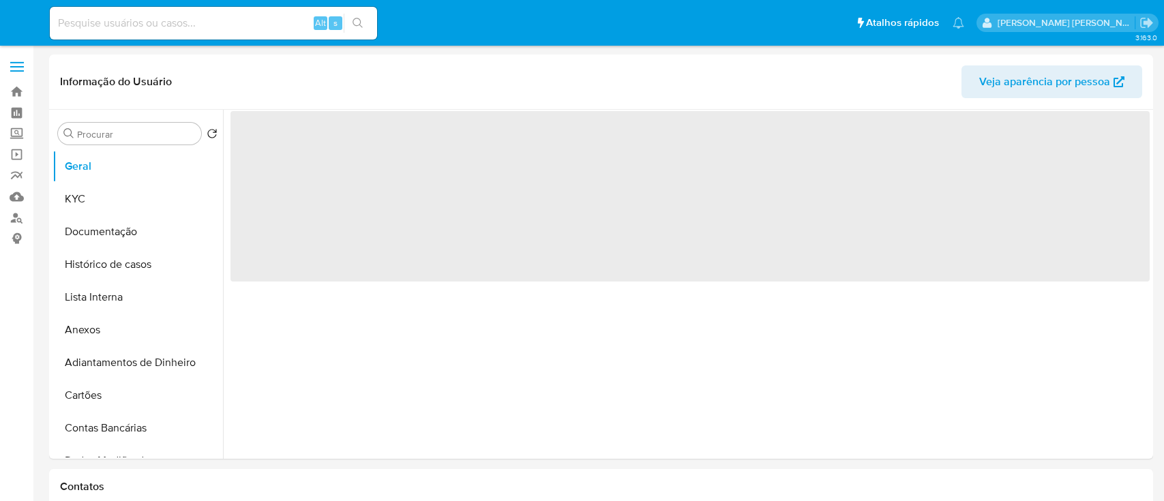
select select "10"
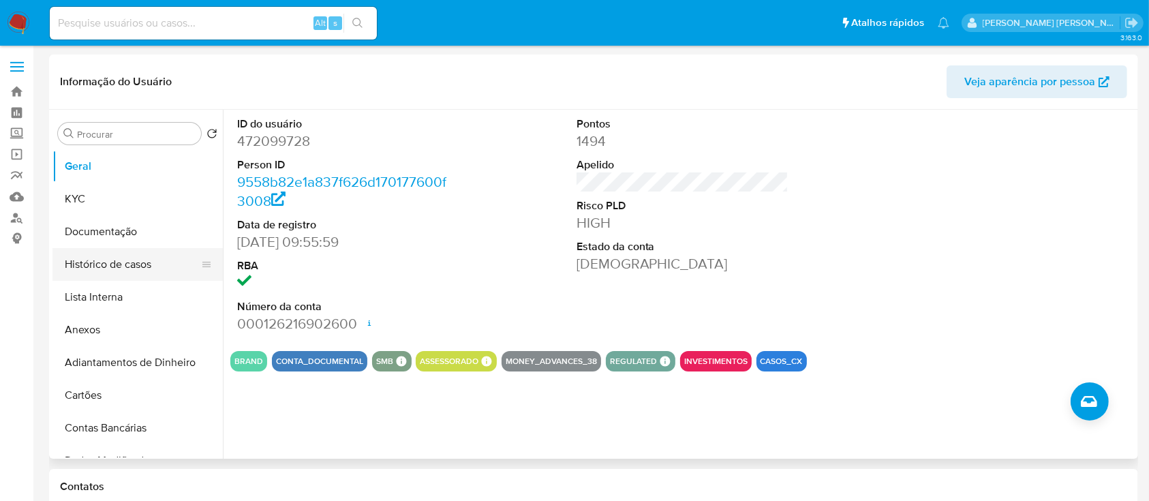
click at [128, 264] on button "Histórico de casos" at bounding box center [132, 264] width 160 height 33
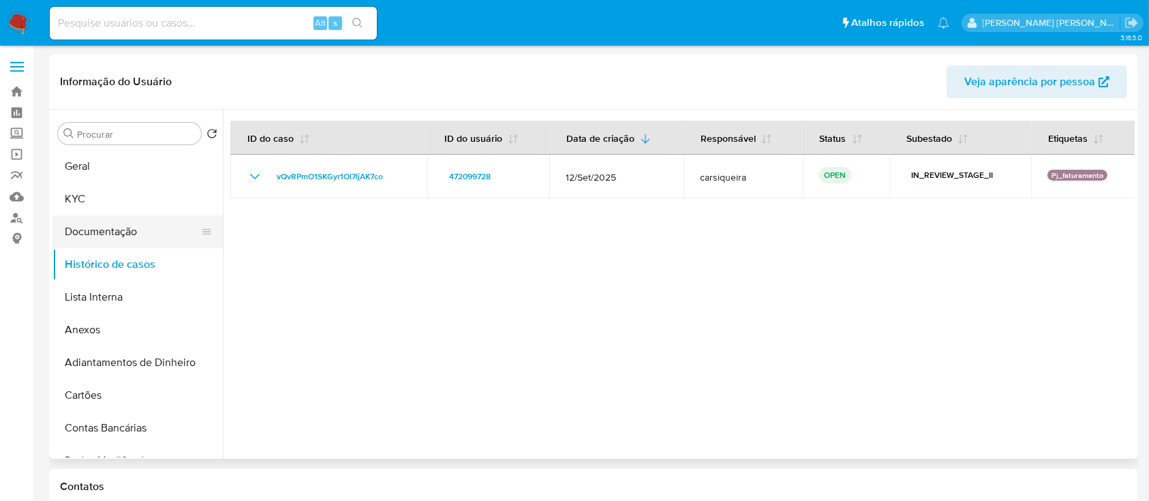
click at [104, 222] on button "Documentação" at bounding box center [132, 231] width 160 height 33
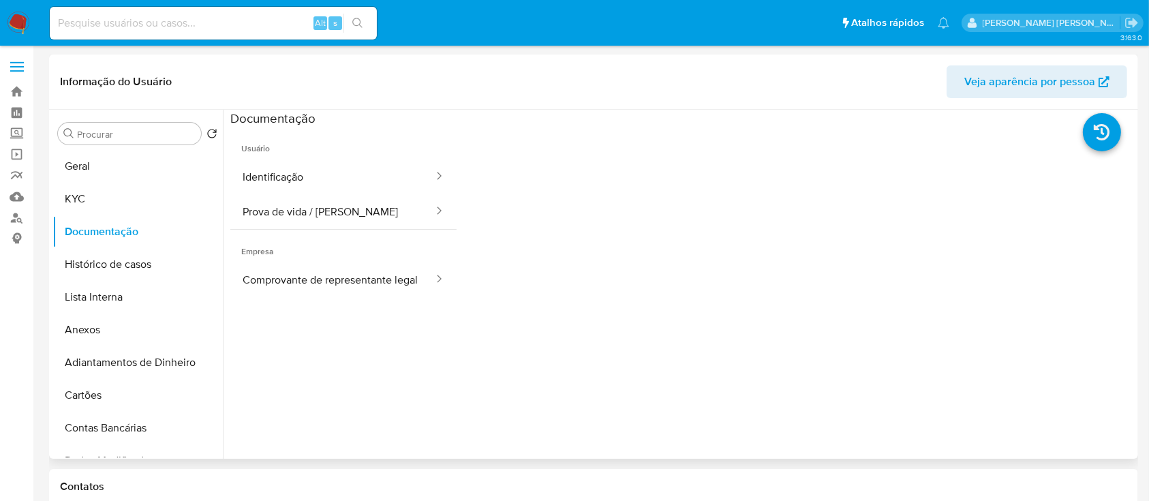
click at [374, 259] on span "Empresa" at bounding box center [343, 246] width 226 height 33
click at [374, 276] on button "Comprovante de representante legal" at bounding box center [332, 279] width 204 height 35
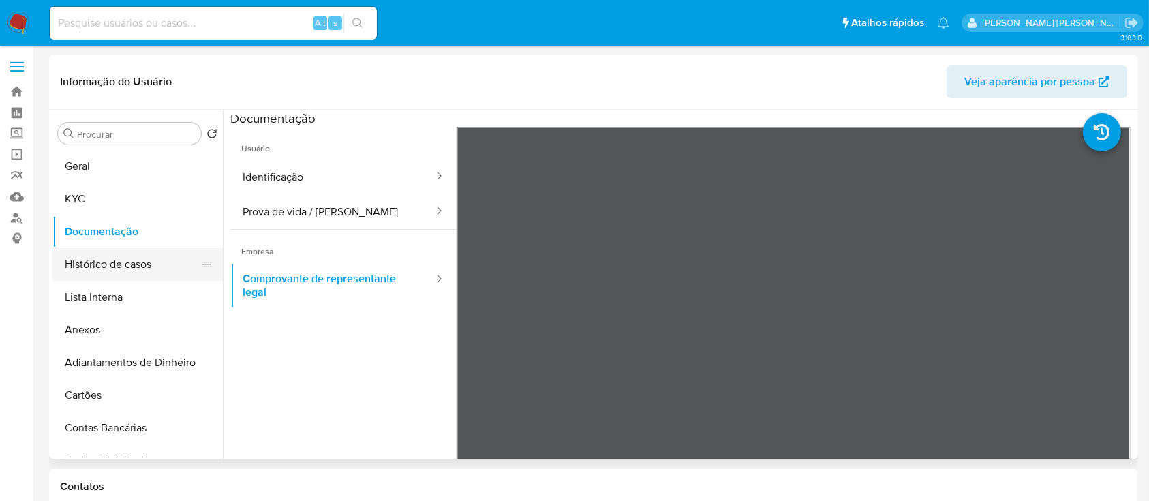
click at [115, 260] on button "Histórico de casos" at bounding box center [132, 264] width 160 height 33
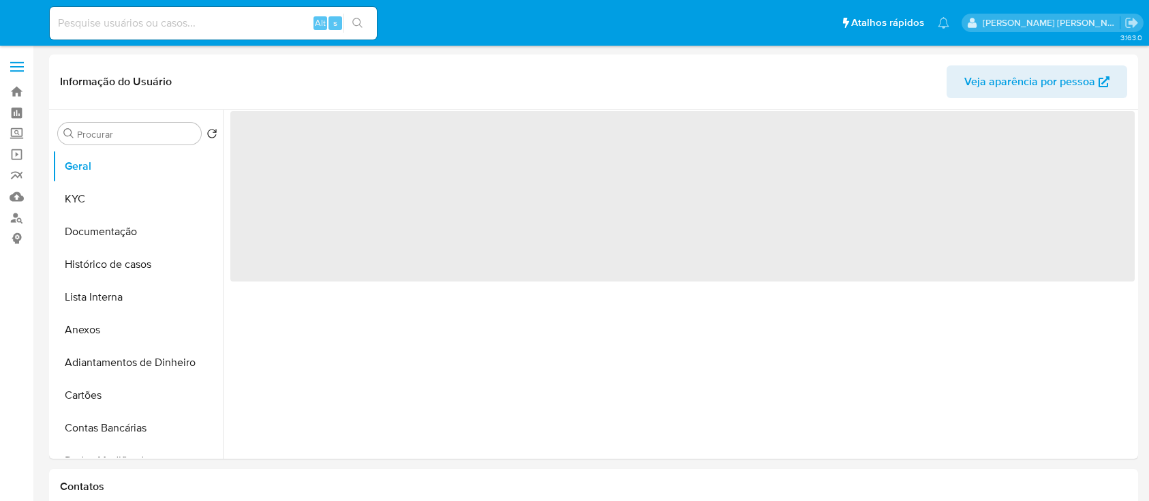
select select "10"
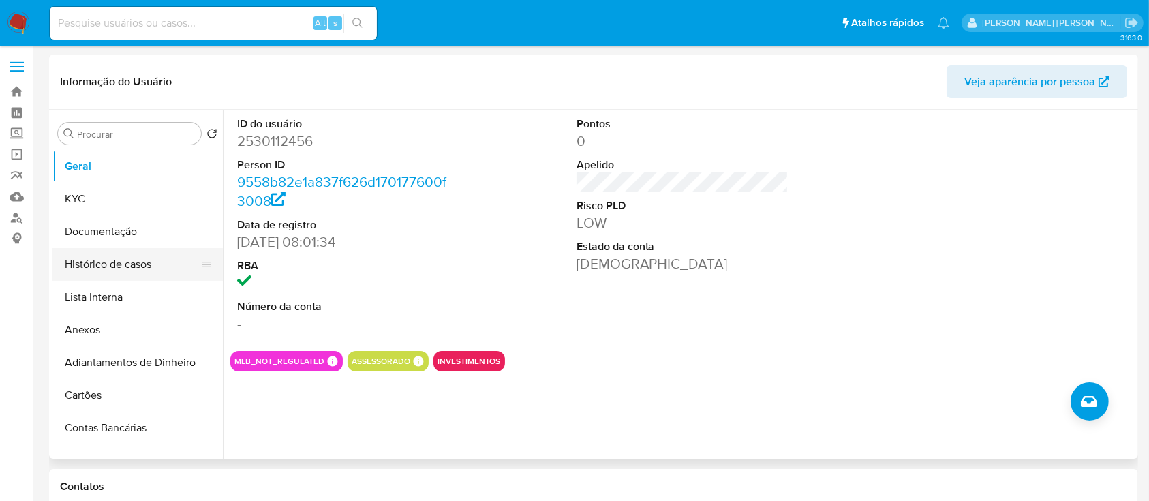
click at [93, 260] on button "Histórico de casos" at bounding box center [132, 264] width 160 height 33
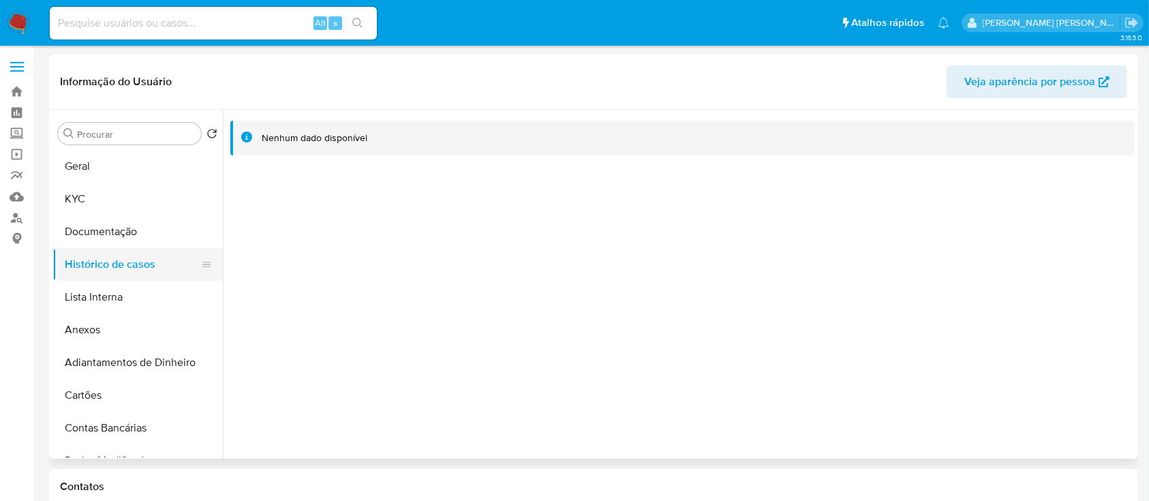
click at [95, 274] on button "Histórico de casos" at bounding box center [132, 264] width 160 height 33
click at [137, 195] on button "KYC" at bounding box center [132, 199] width 160 height 33
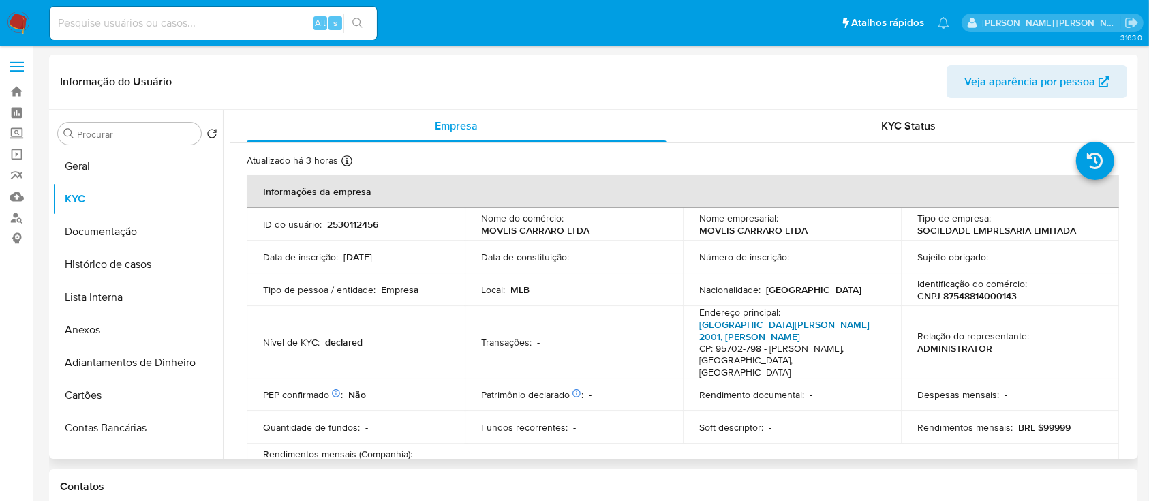
click at [787, 324] on link "Avenida Nelson Carraro 2001, Santo Antão" at bounding box center [784, 331] width 170 height 26
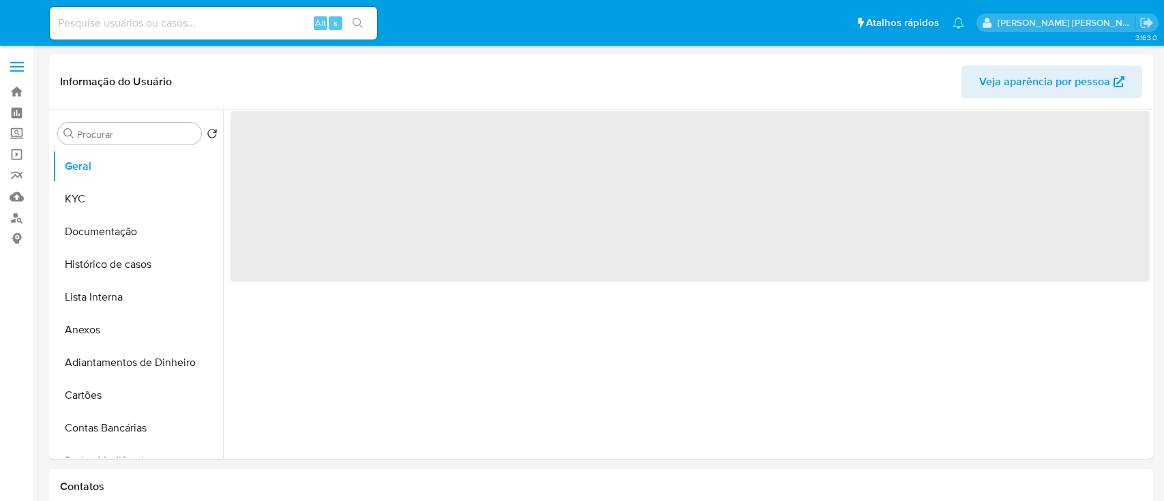
select select "10"
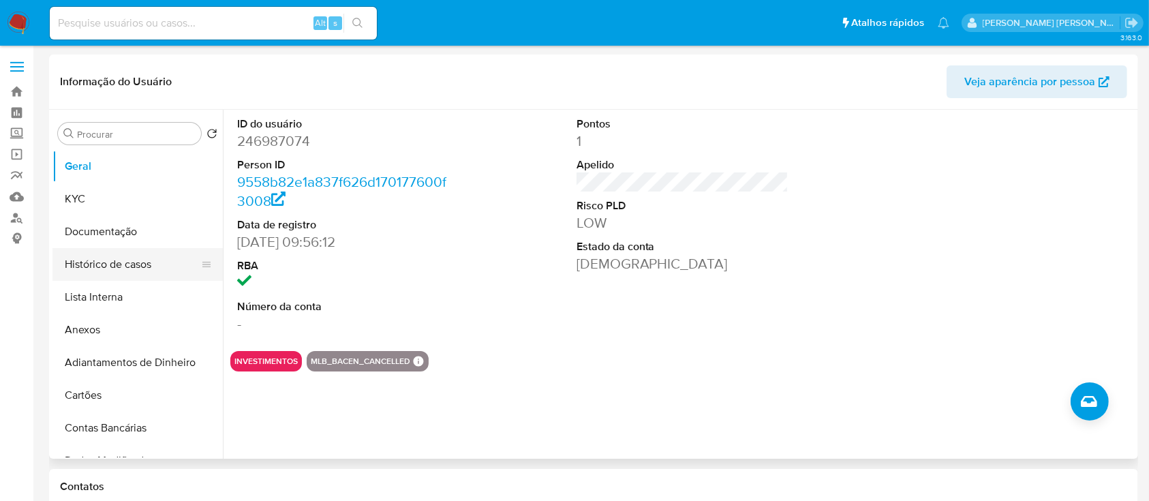
click at [138, 256] on button "Histórico de casos" at bounding box center [132, 264] width 160 height 33
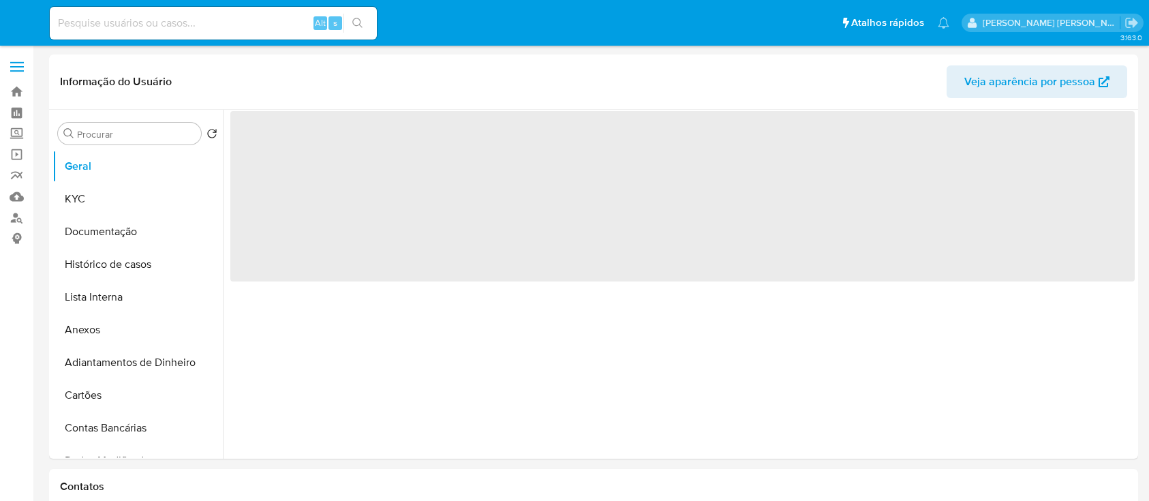
select select "10"
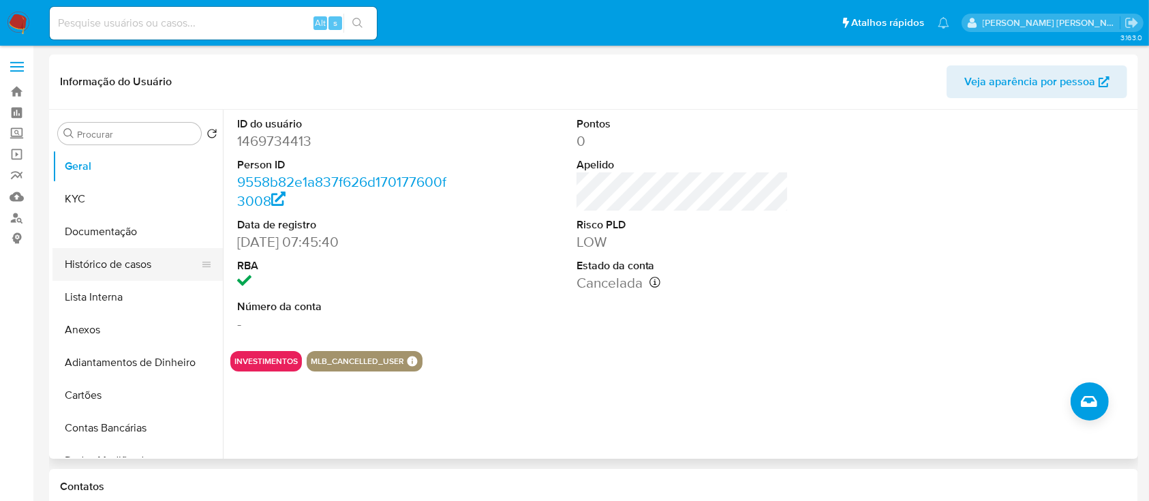
click at [115, 271] on button "Histórico de casos" at bounding box center [132, 264] width 160 height 33
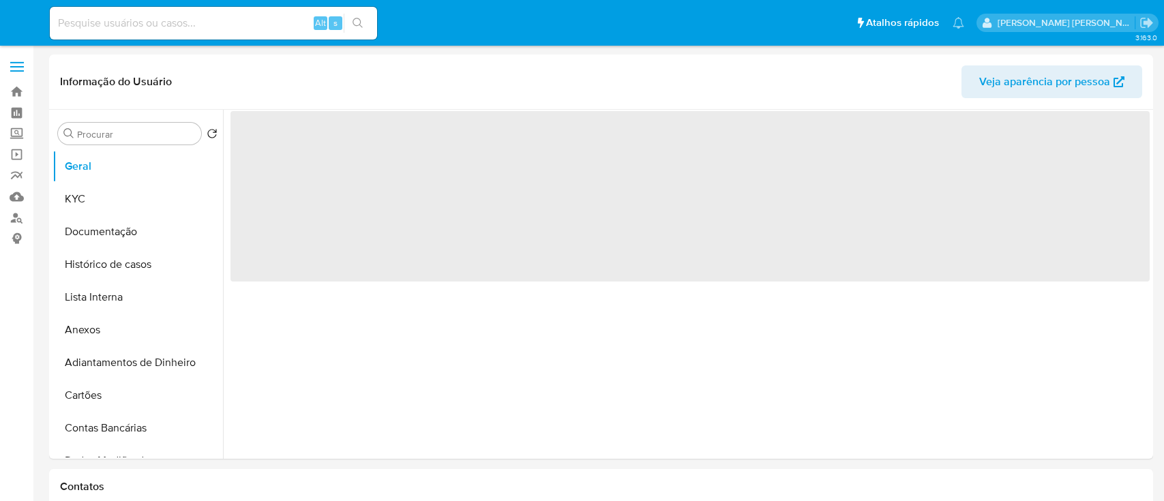
select select "10"
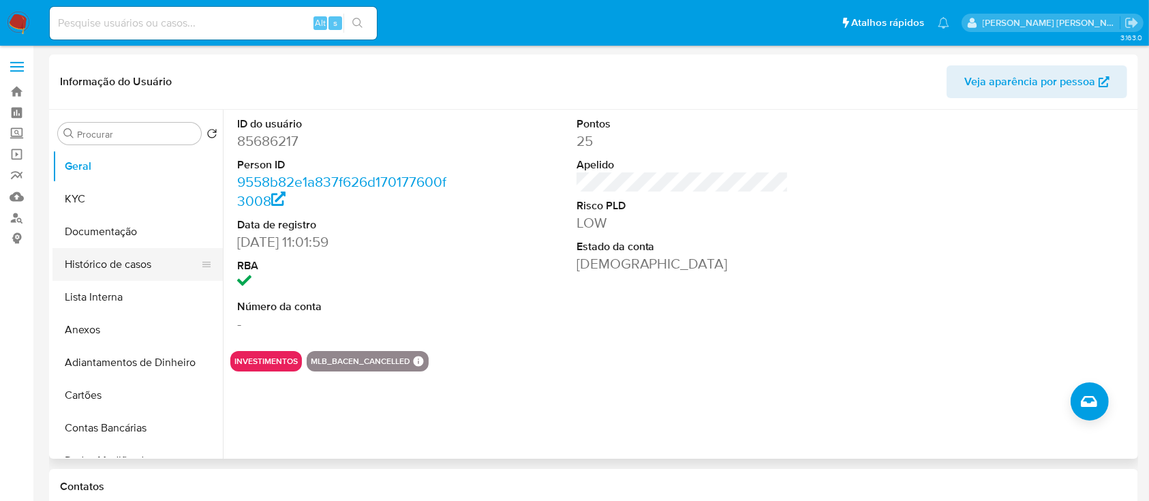
click at [115, 270] on button "Histórico de casos" at bounding box center [132, 264] width 160 height 33
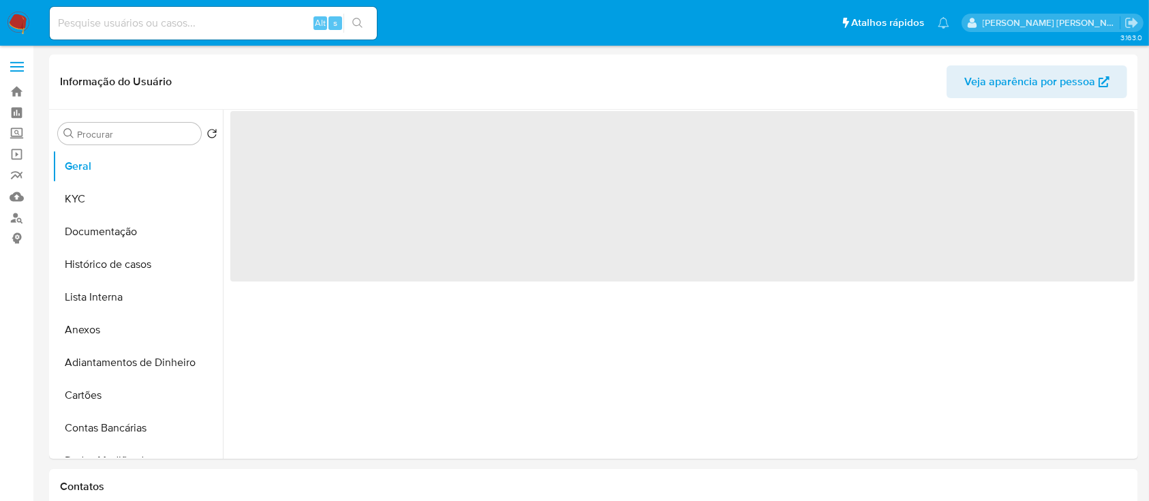
select select "10"
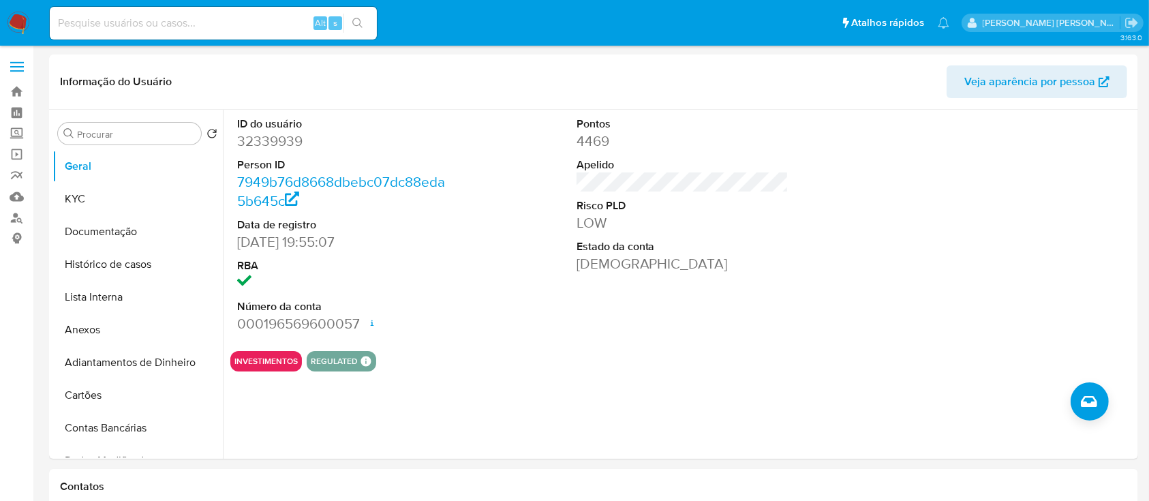
click at [158, 19] on input at bounding box center [213, 23] width 327 height 18
paste input "49260885000157"
type input "49260885000157"
click at [20, 220] on link "Localizador de pessoas" at bounding box center [81, 217] width 162 height 21
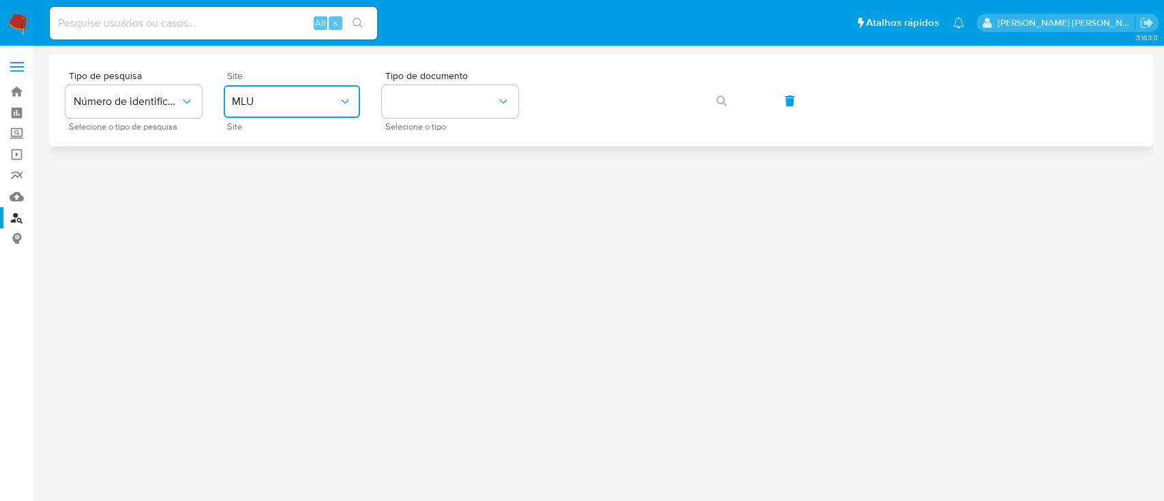
click at [329, 114] on button "MLU" at bounding box center [292, 101] width 136 height 33
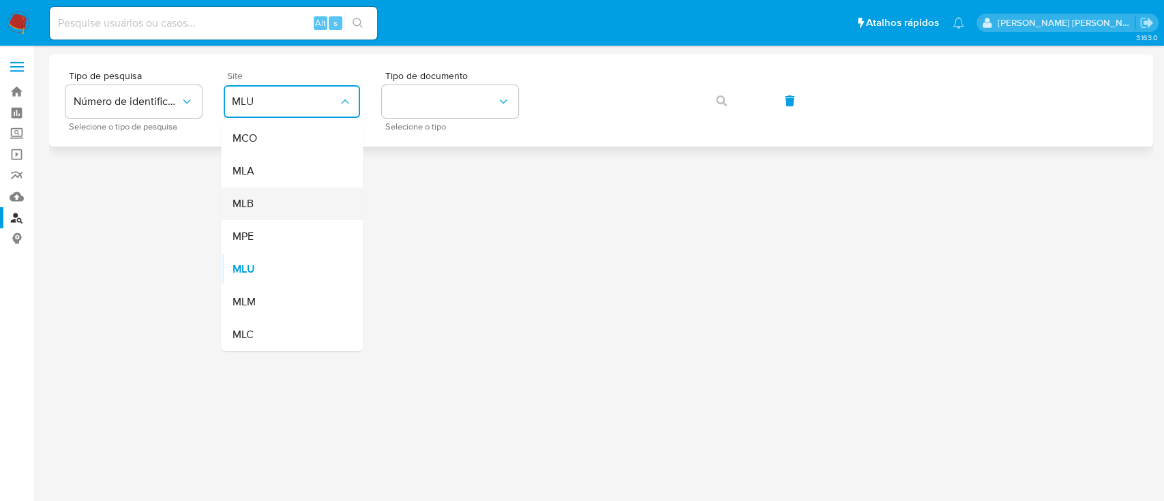
click at [299, 211] on div "MLB" at bounding box center [288, 203] width 112 height 33
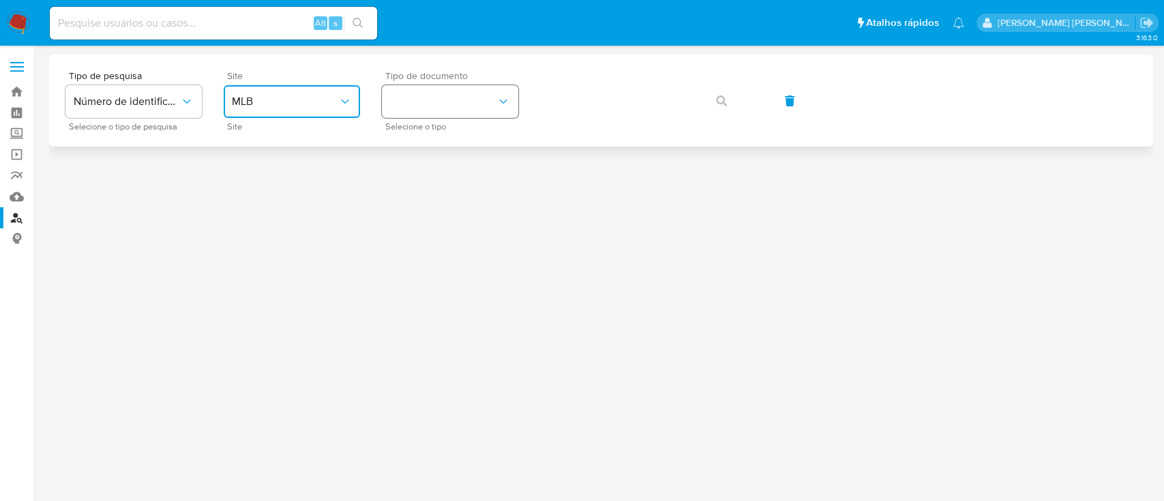
click at [455, 85] on button "identificationType" at bounding box center [450, 101] width 136 height 33
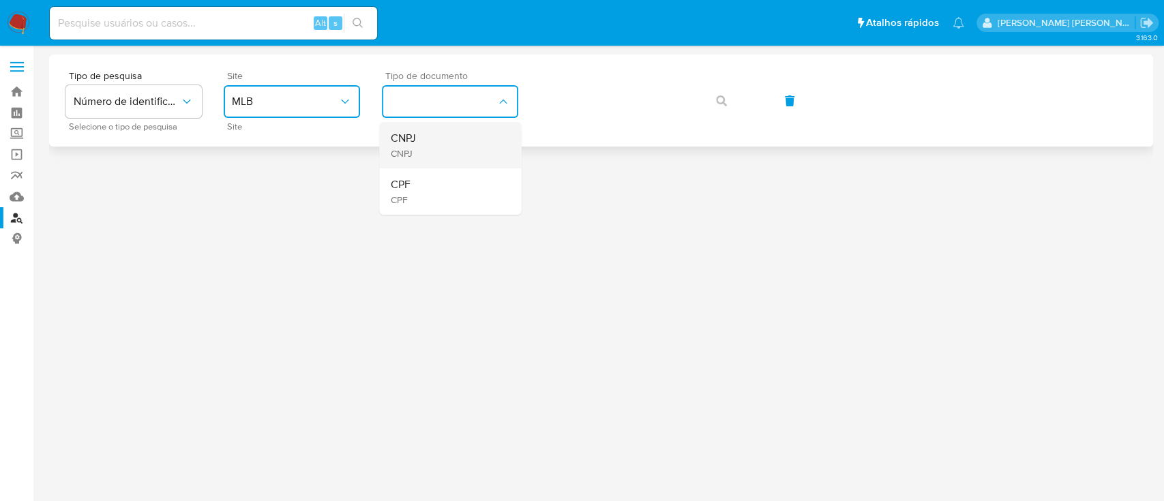
click at [485, 144] on div "CNPJ CNPJ" at bounding box center [446, 145] width 112 height 46
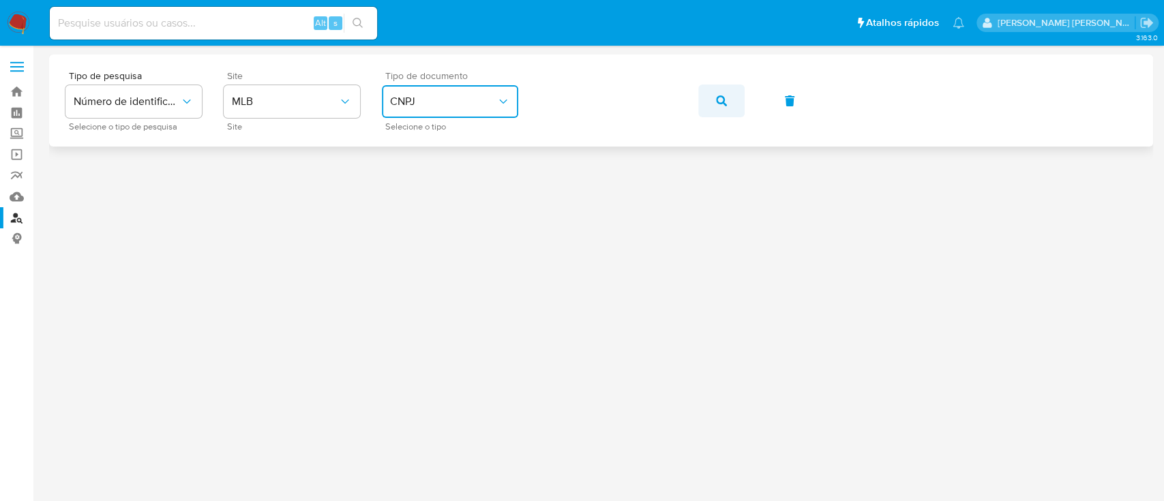
click at [731, 95] on button "button" at bounding box center [721, 101] width 46 height 33
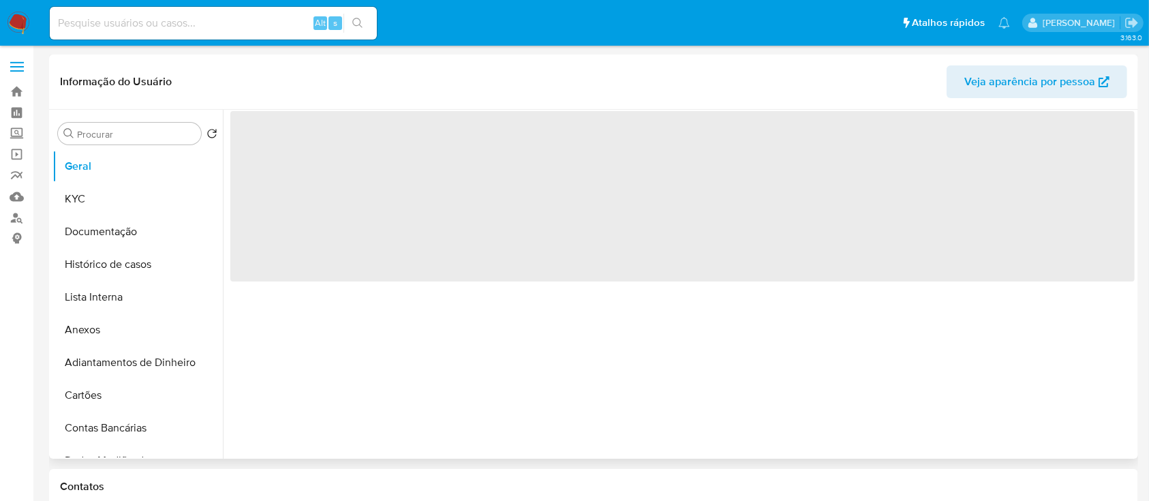
select select "10"
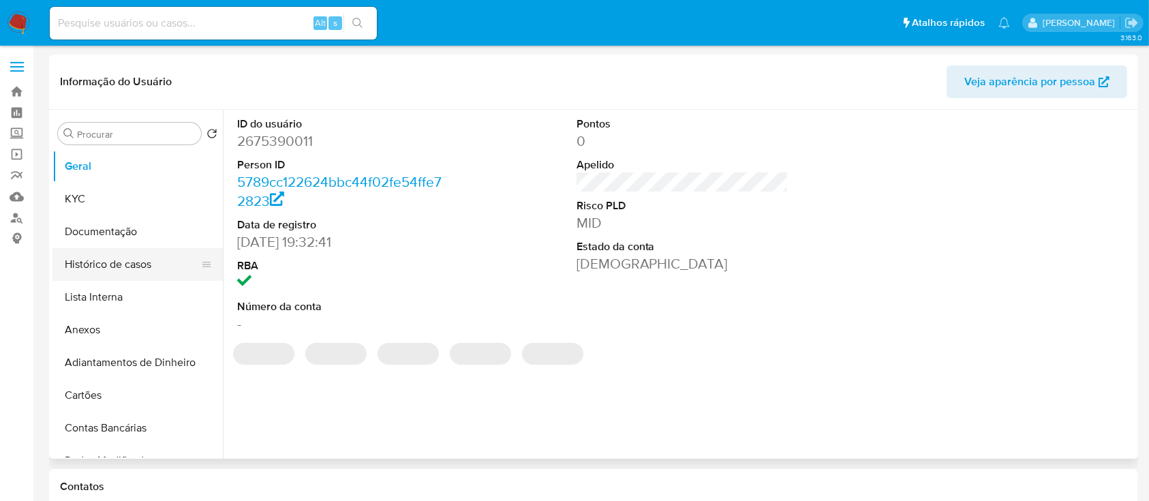
click at [113, 264] on button "Histórico de casos" at bounding box center [132, 264] width 160 height 33
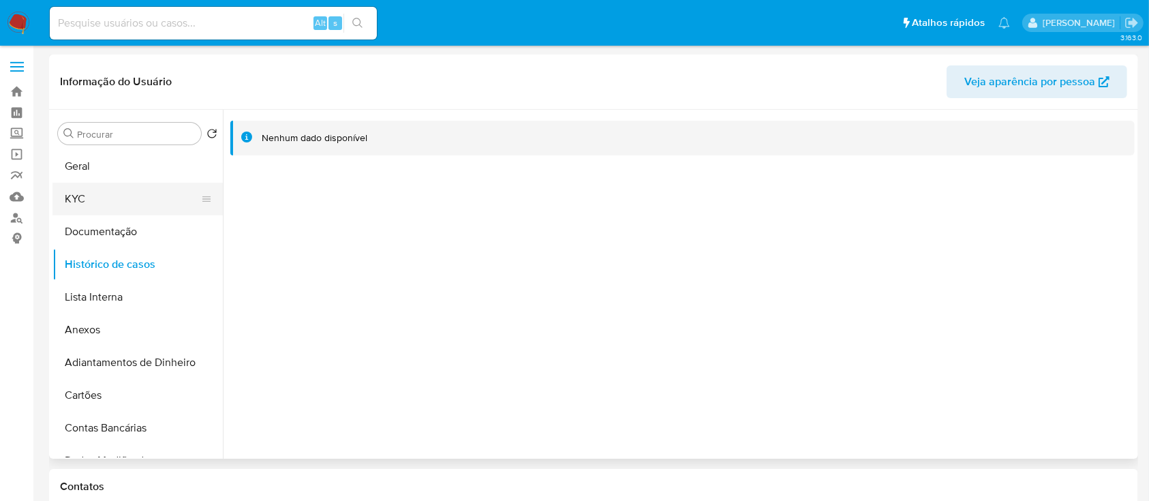
click at [110, 209] on button "KYC" at bounding box center [132, 199] width 160 height 33
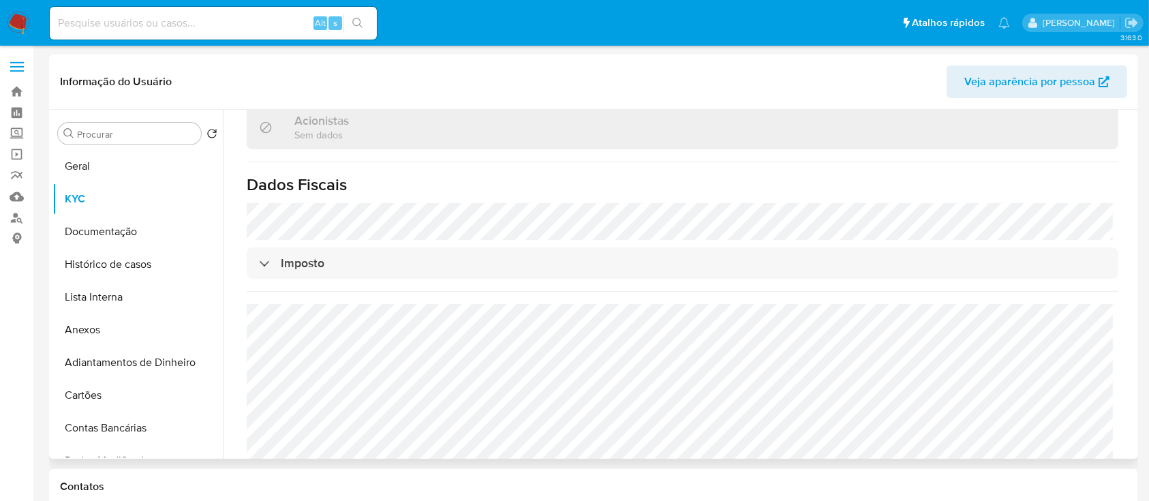
scroll to position [494, 0]
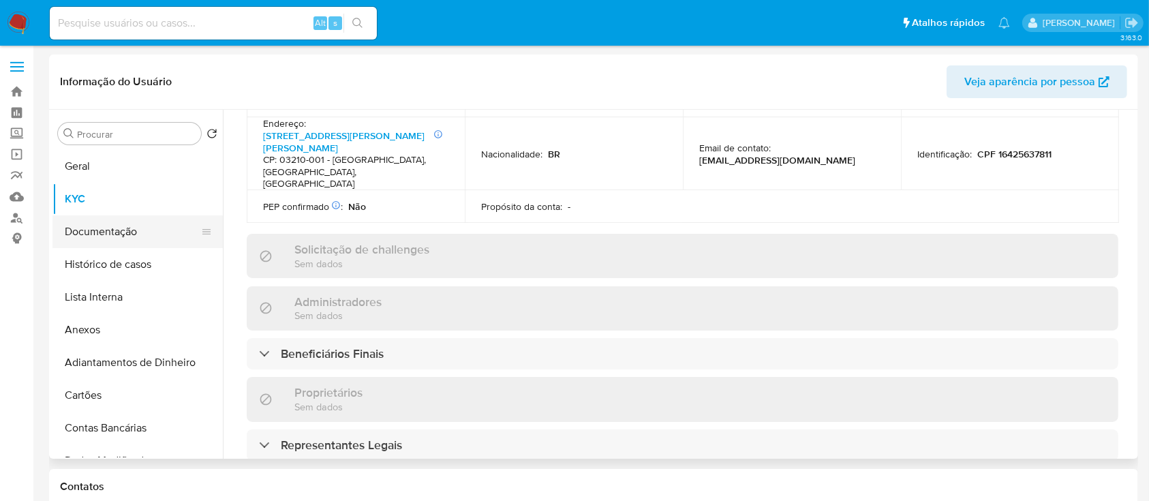
click at [145, 239] on button "Documentação" at bounding box center [132, 231] width 160 height 33
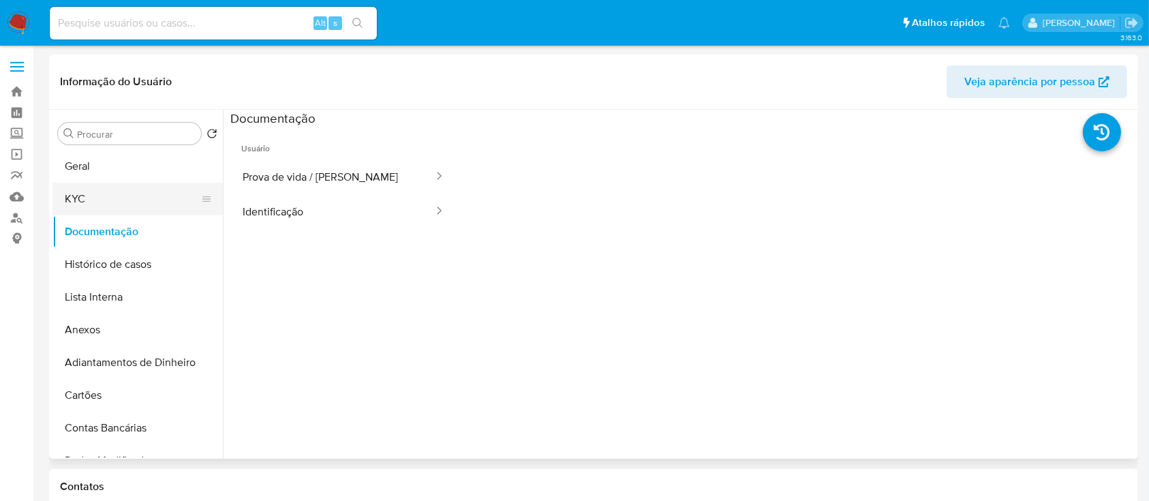
click at [151, 198] on button "KYC" at bounding box center [132, 199] width 160 height 33
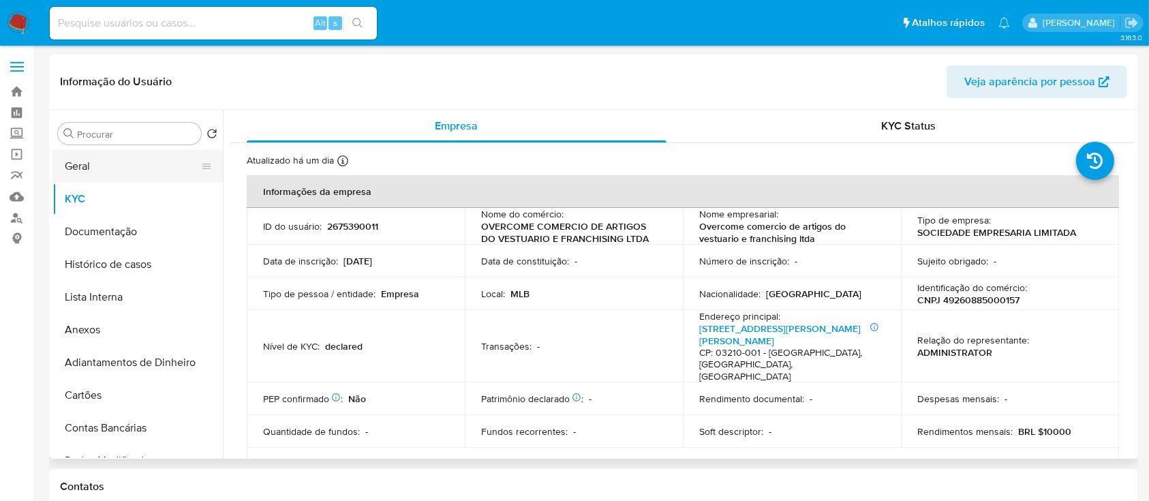
click at [147, 173] on button "Geral" at bounding box center [132, 166] width 160 height 33
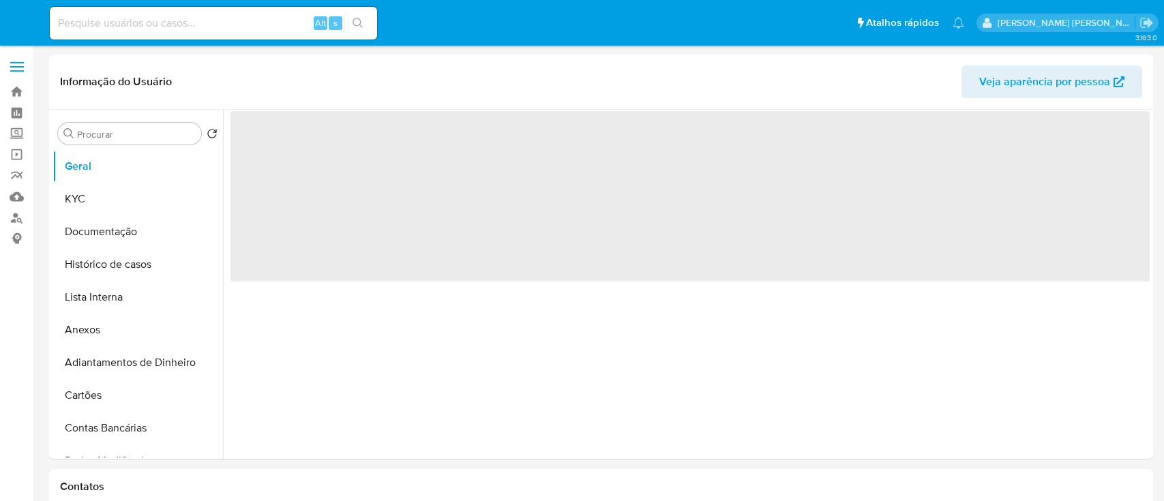
select select "10"
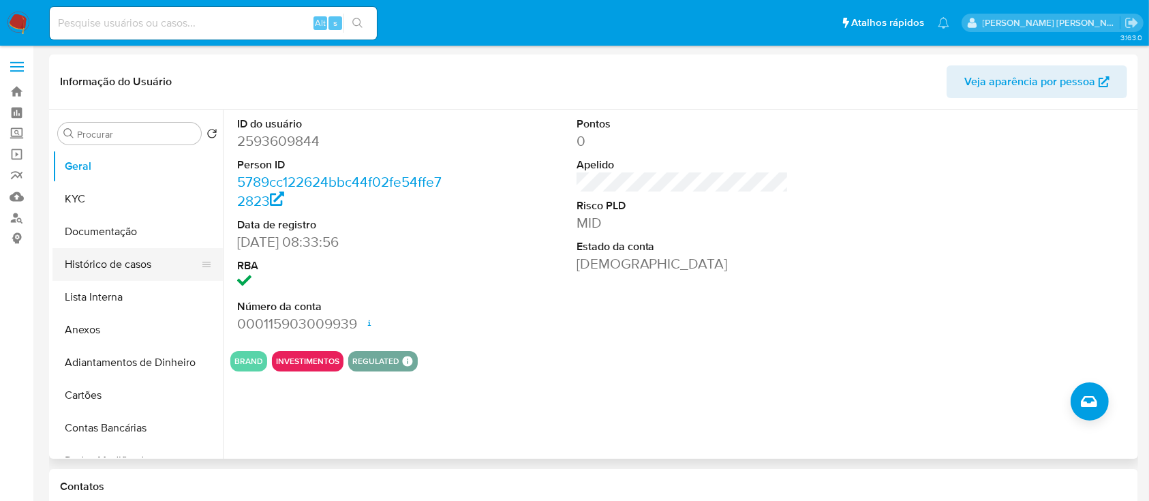
click at [120, 264] on button "Histórico de casos" at bounding box center [132, 264] width 160 height 33
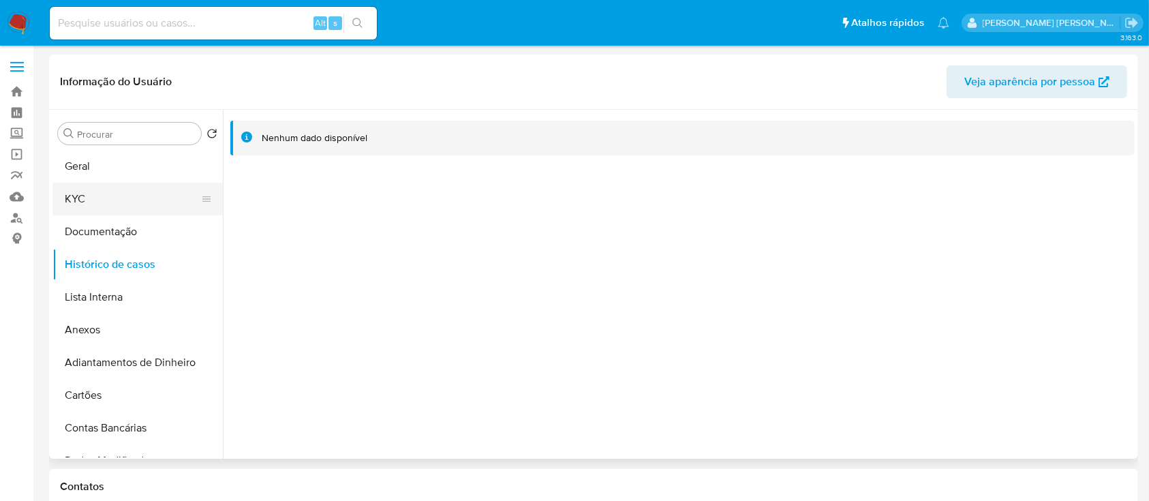
click at [123, 196] on button "KYC" at bounding box center [132, 199] width 160 height 33
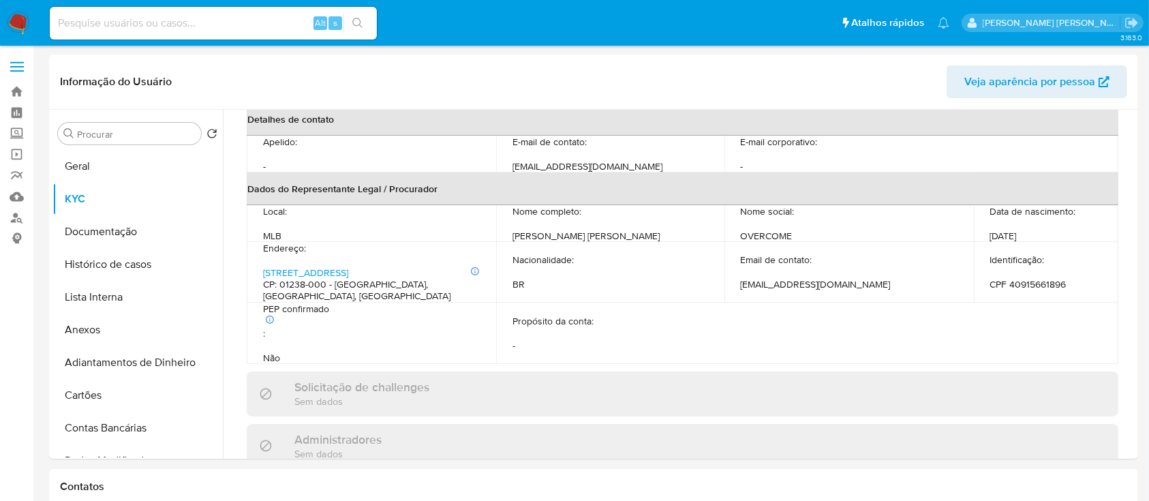
scroll to position [415, 0]
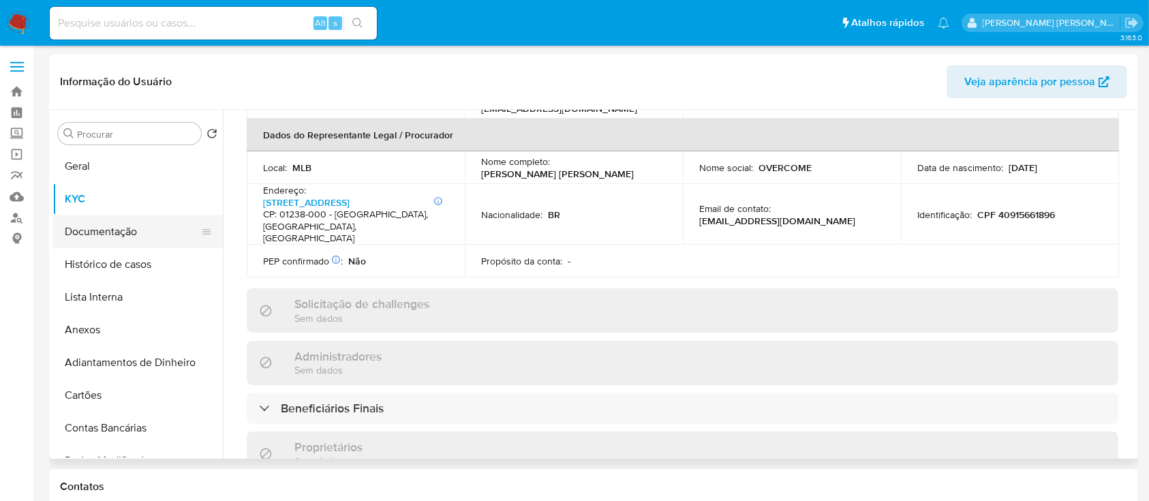
click at [81, 231] on button "Documentação" at bounding box center [132, 231] width 160 height 33
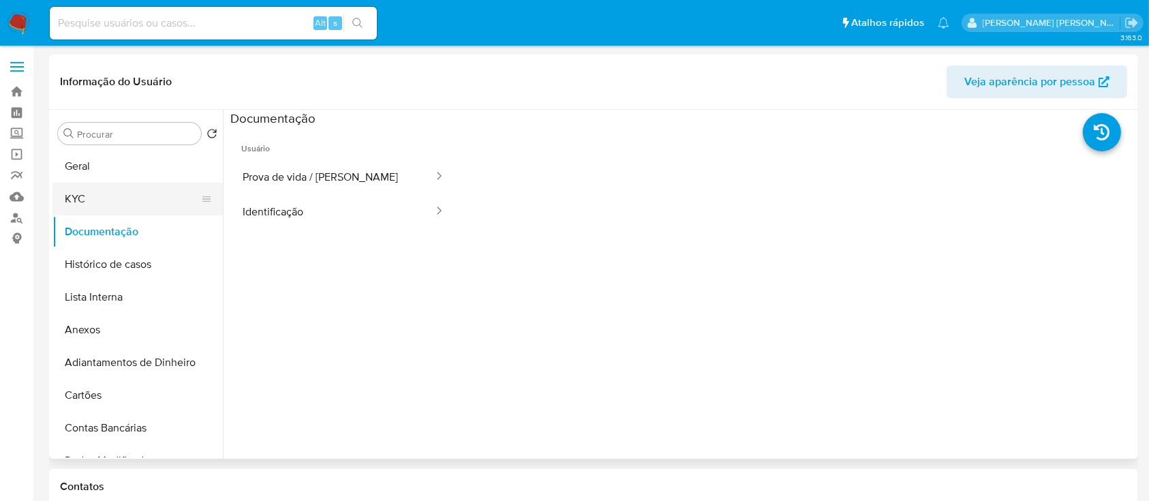
click at [147, 207] on button "KYC" at bounding box center [132, 199] width 160 height 33
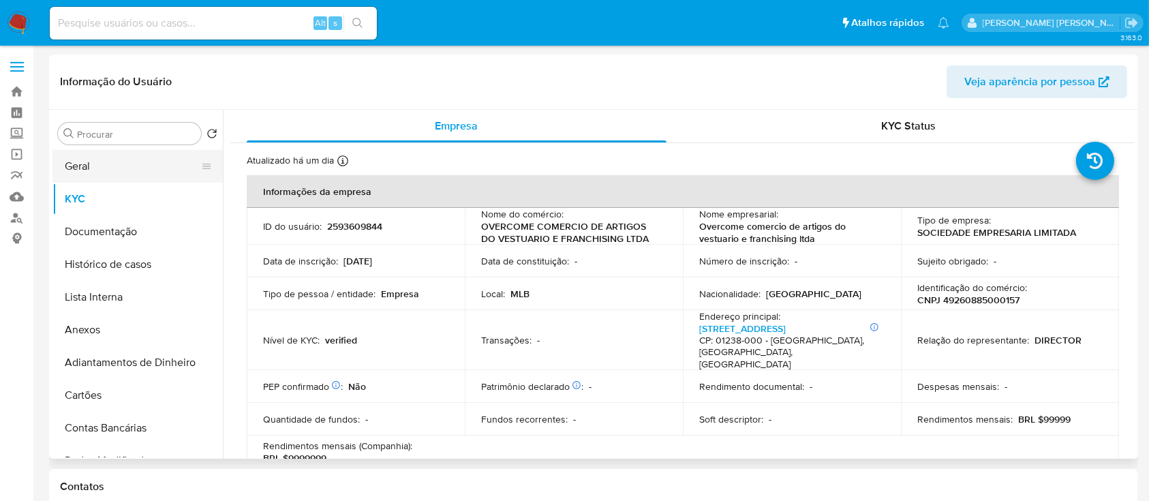
click at [92, 171] on button "Geral" at bounding box center [132, 166] width 160 height 33
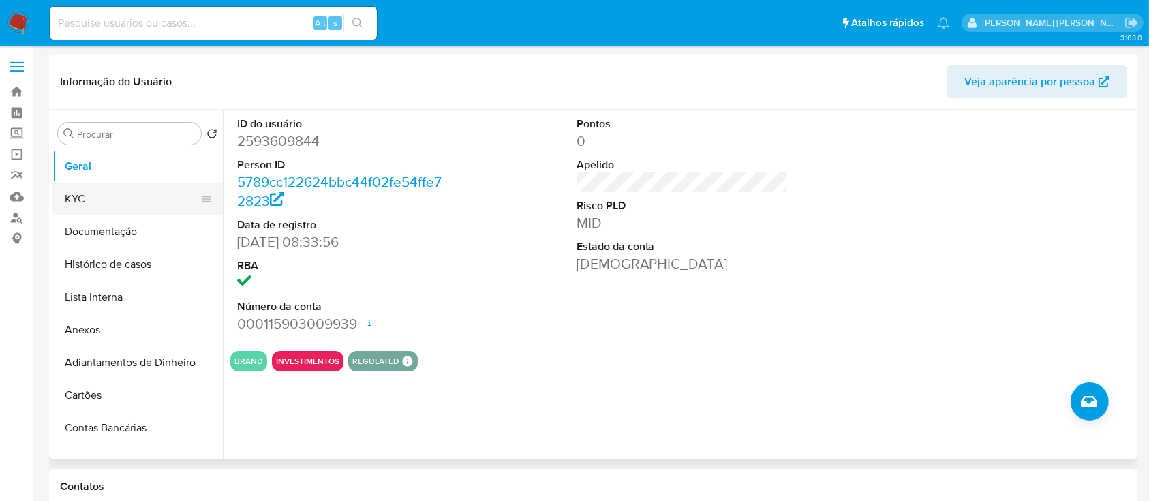
click at [78, 210] on button "KYC" at bounding box center [132, 199] width 160 height 33
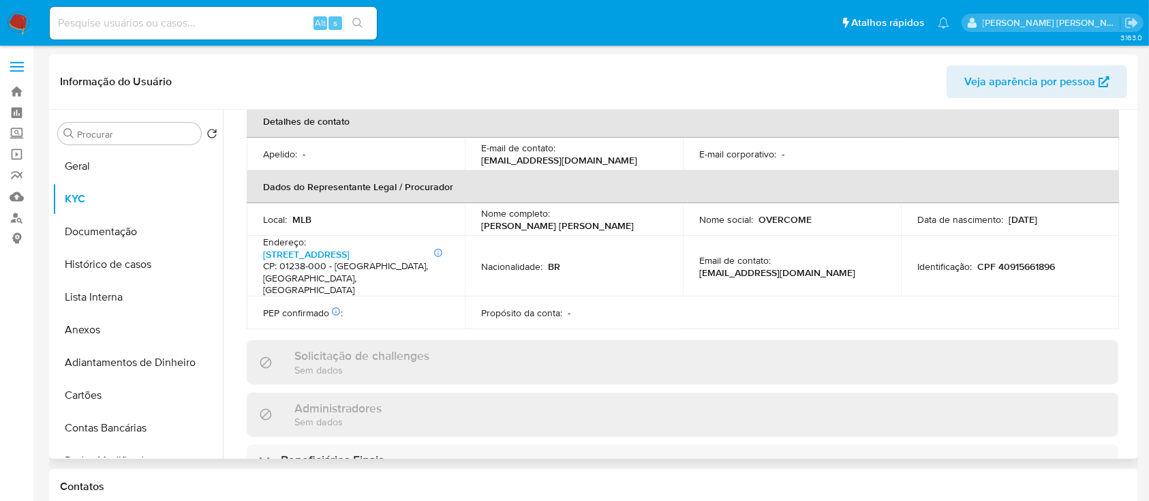
scroll to position [688, 0]
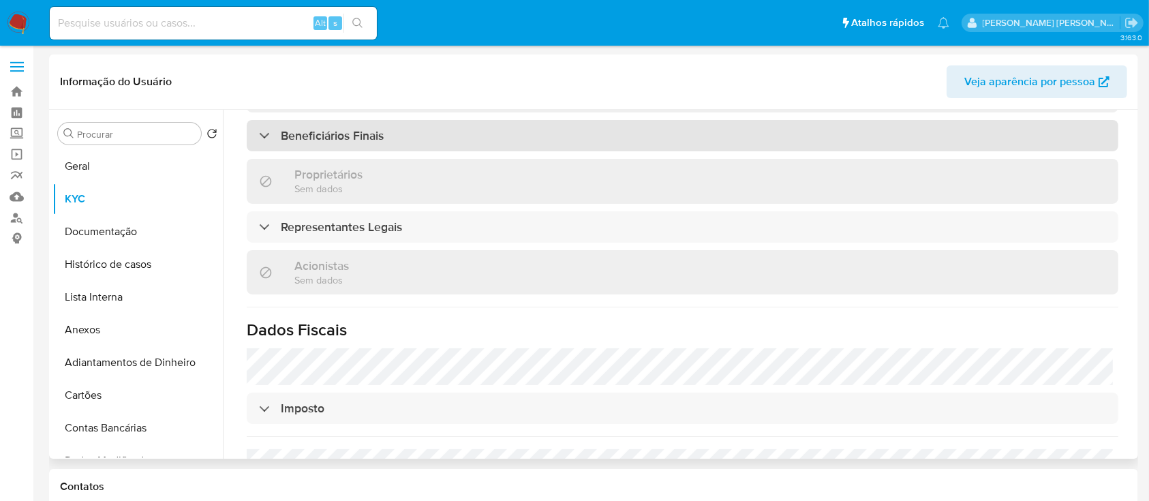
click at [443, 120] on div "Beneficiários Finais" at bounding box center [683, 135] width 872 height 31
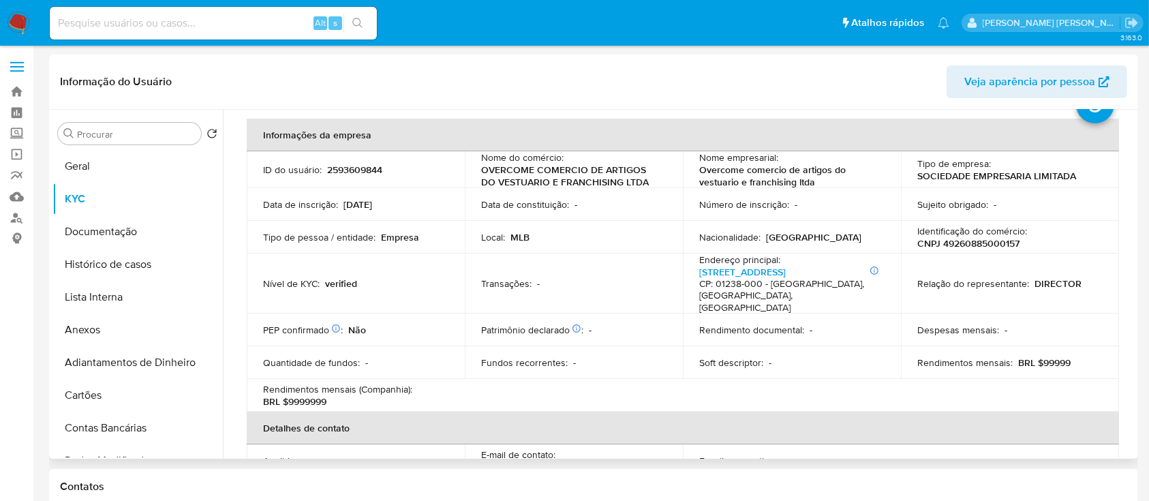
scroll to position [55, 0]
click at [988, 252] on td "Identificação do comércio : CNPJ 49260885000157" at bounding box center [1010, 239] width 218 height 33
click at [987, 239] on p "CNPJ 49260885000157" at bounding box center [968, 245] width 102 height 12
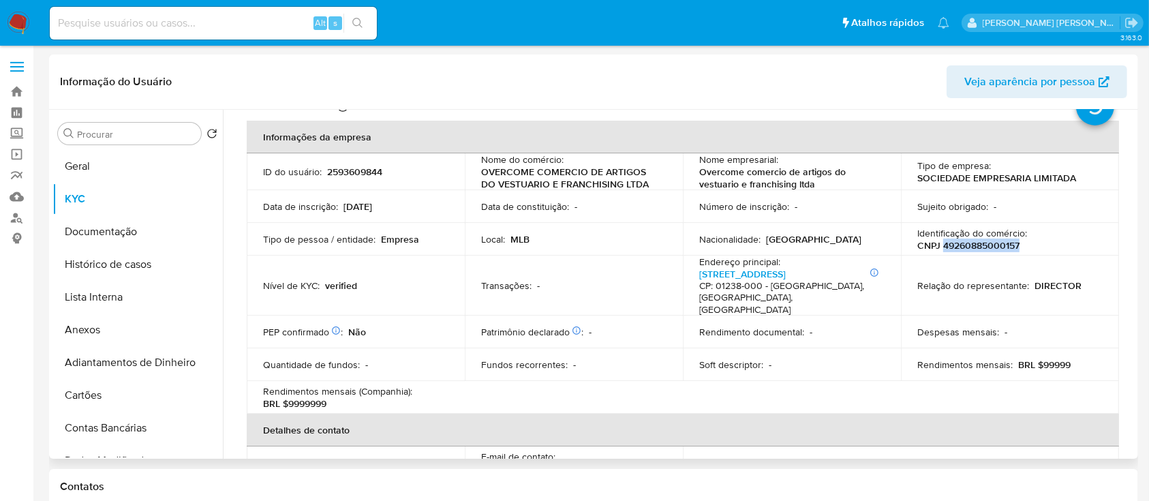
copy p "49260885000157"
